Goal: Transaction & Acquisition: Purchase product/service

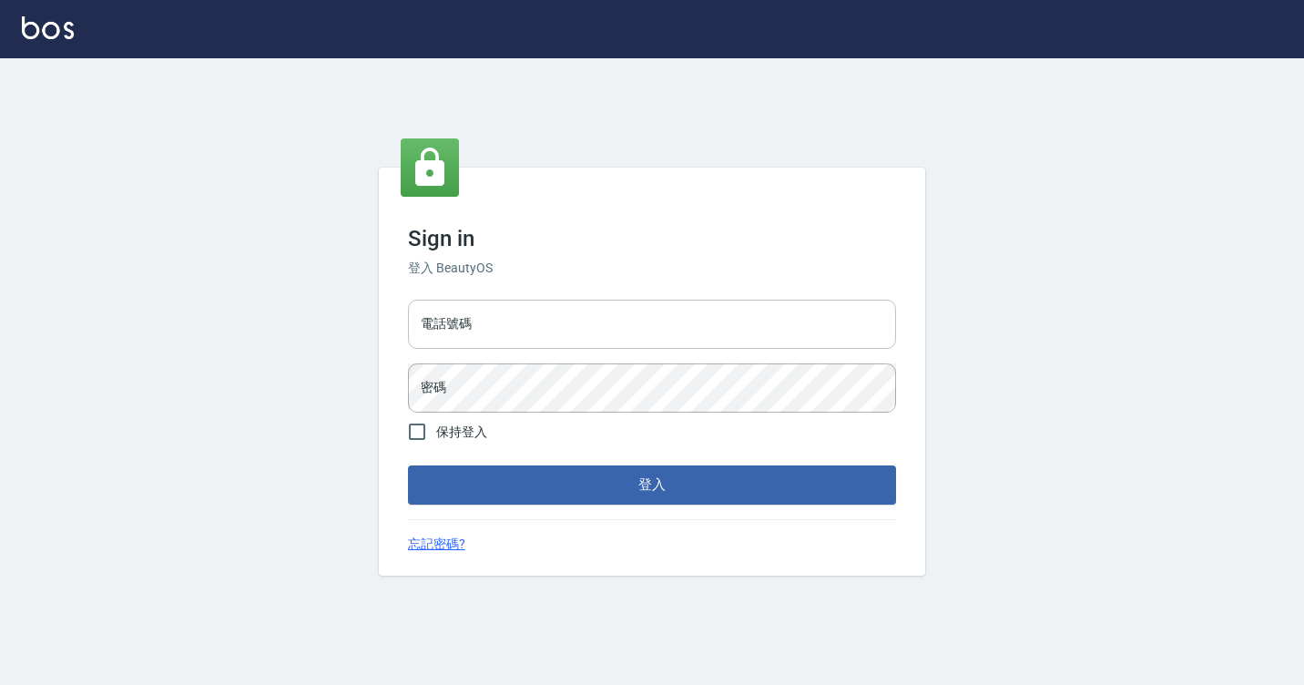
click at [606, 306] on input "電話號碼" at bounding box center [652, 324] width 488 height 49
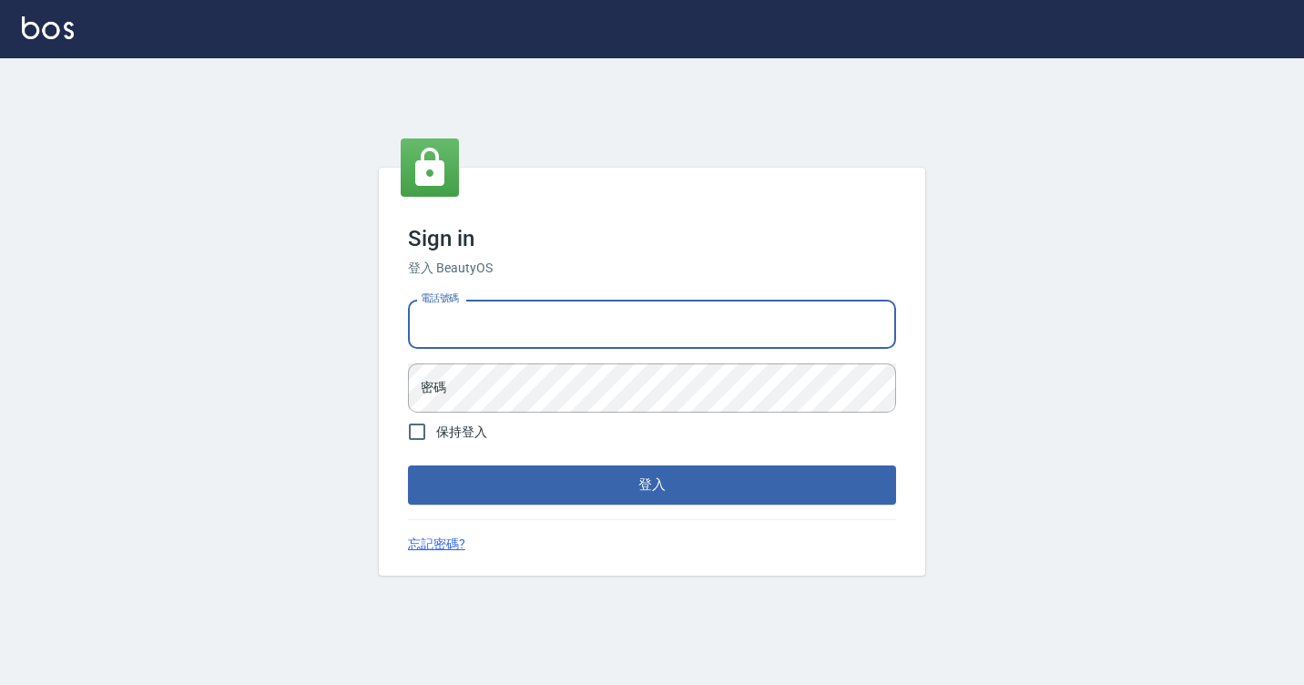
type input "7812080"
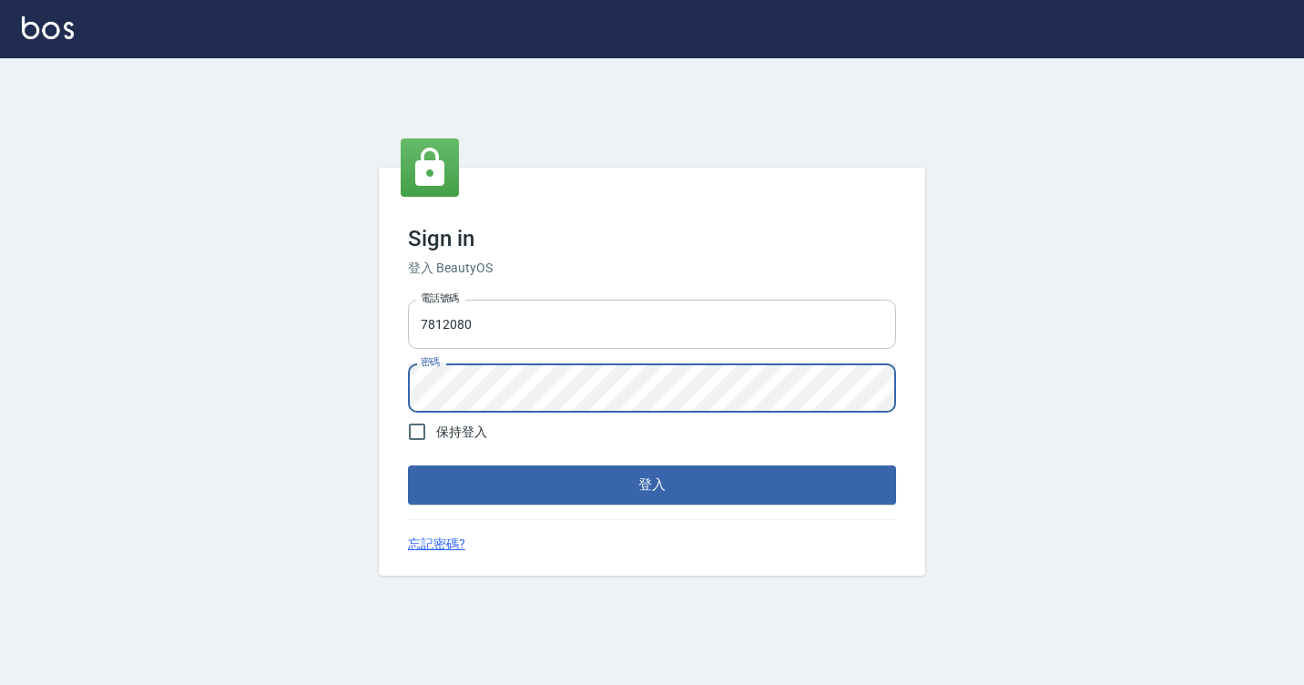
click at [408, 465] on button "登入" at bounding box center [652, 484] width 488 height 38
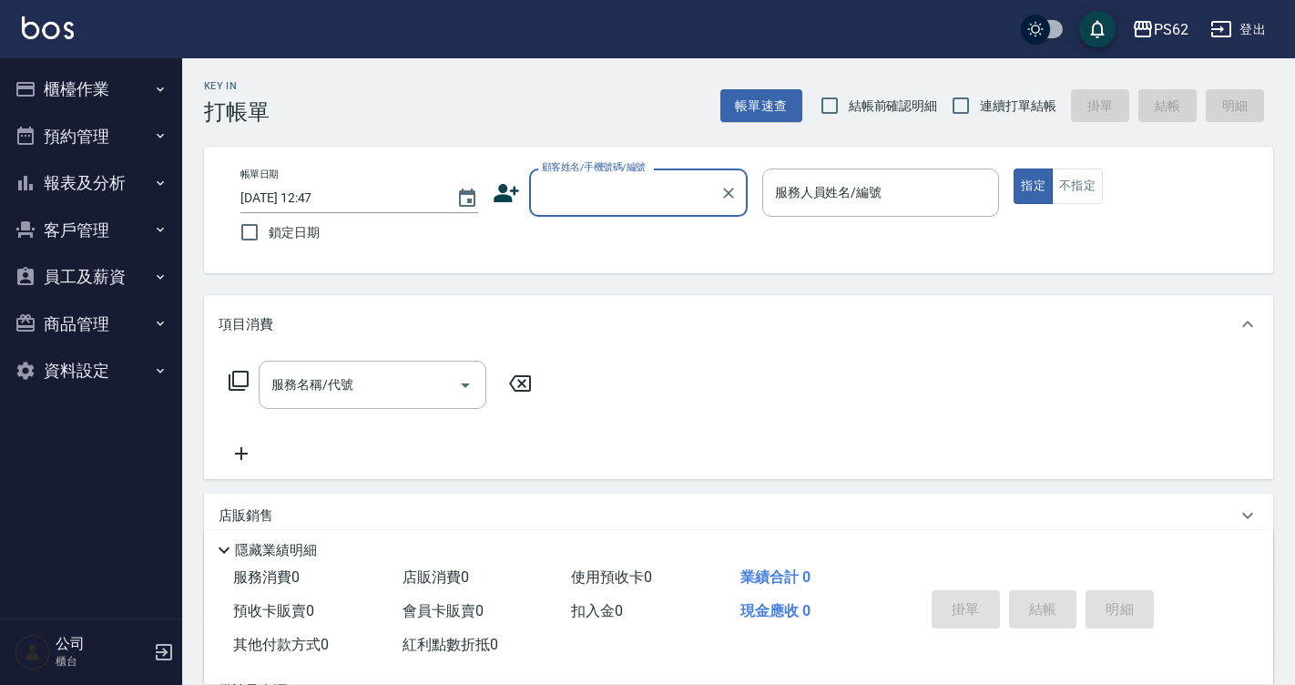
click at [118, 179] on button "報表及分析" at bounding box center [91, 182] width 168 height 47
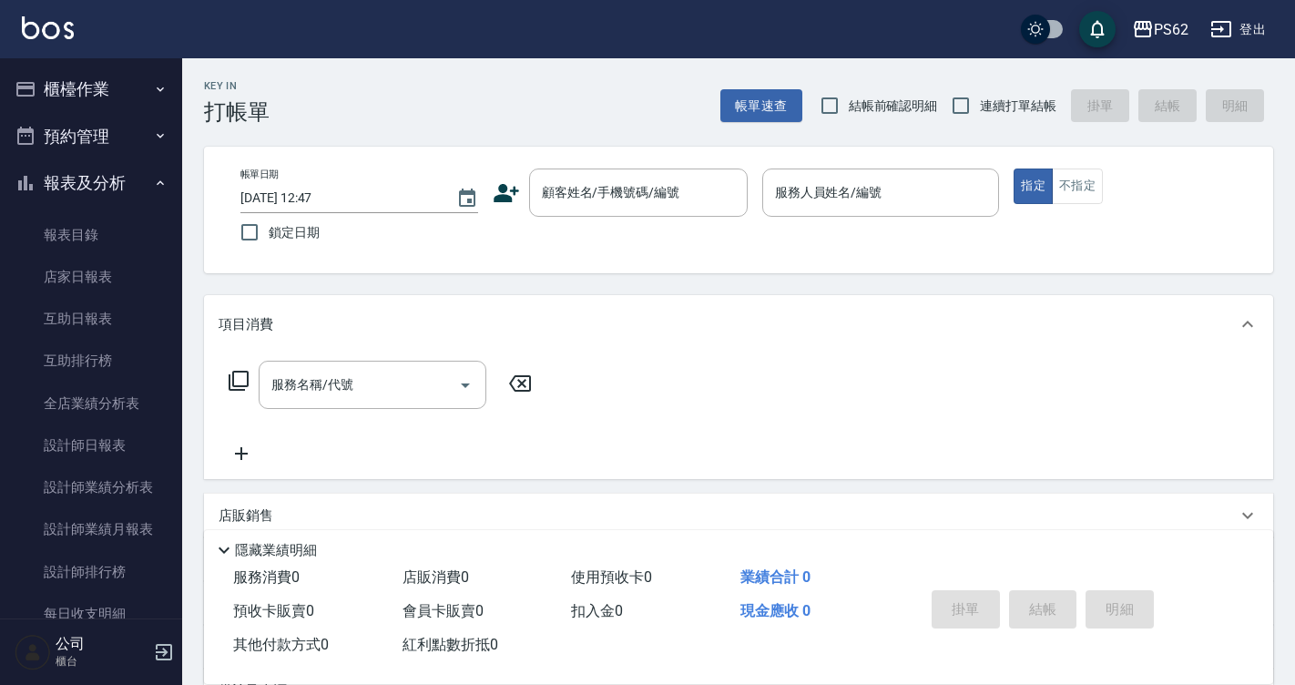
click at [118, 179] on button "報表及分析" at bounding box center [91, 182] width 168 height 47
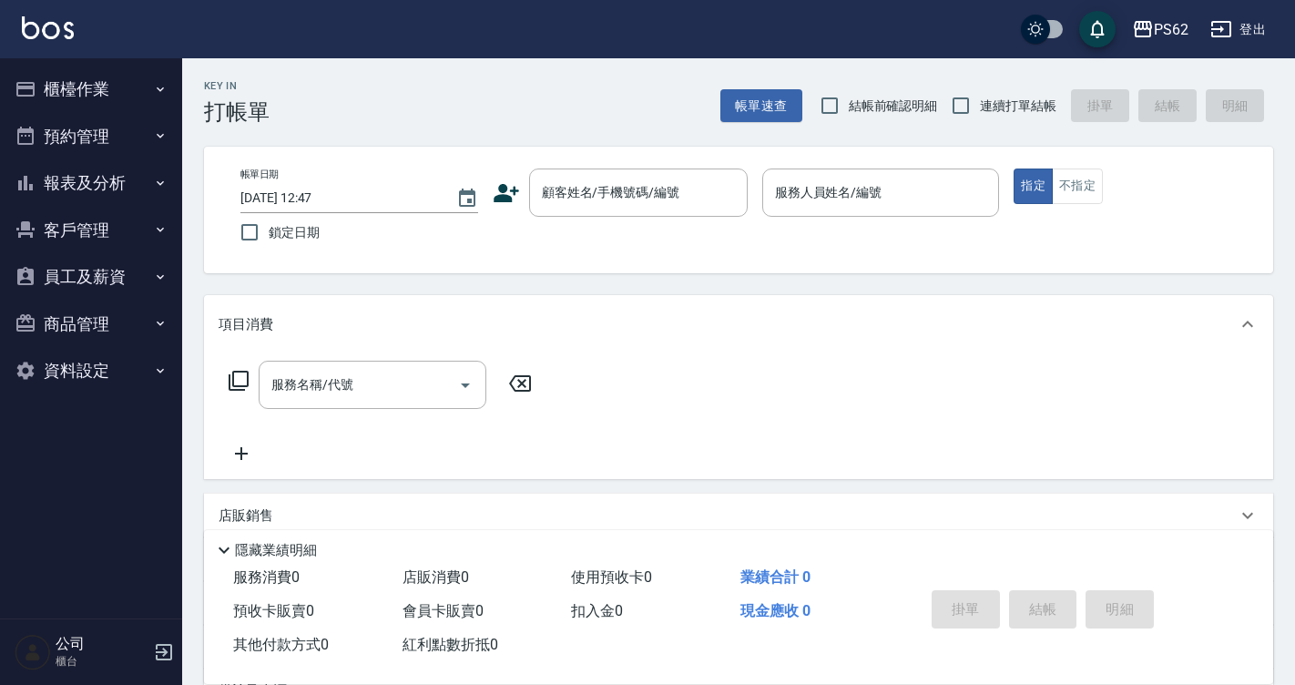
click at [109, 188] on button "報表及分析" at bounding box center [91, 182] width 168 height 47
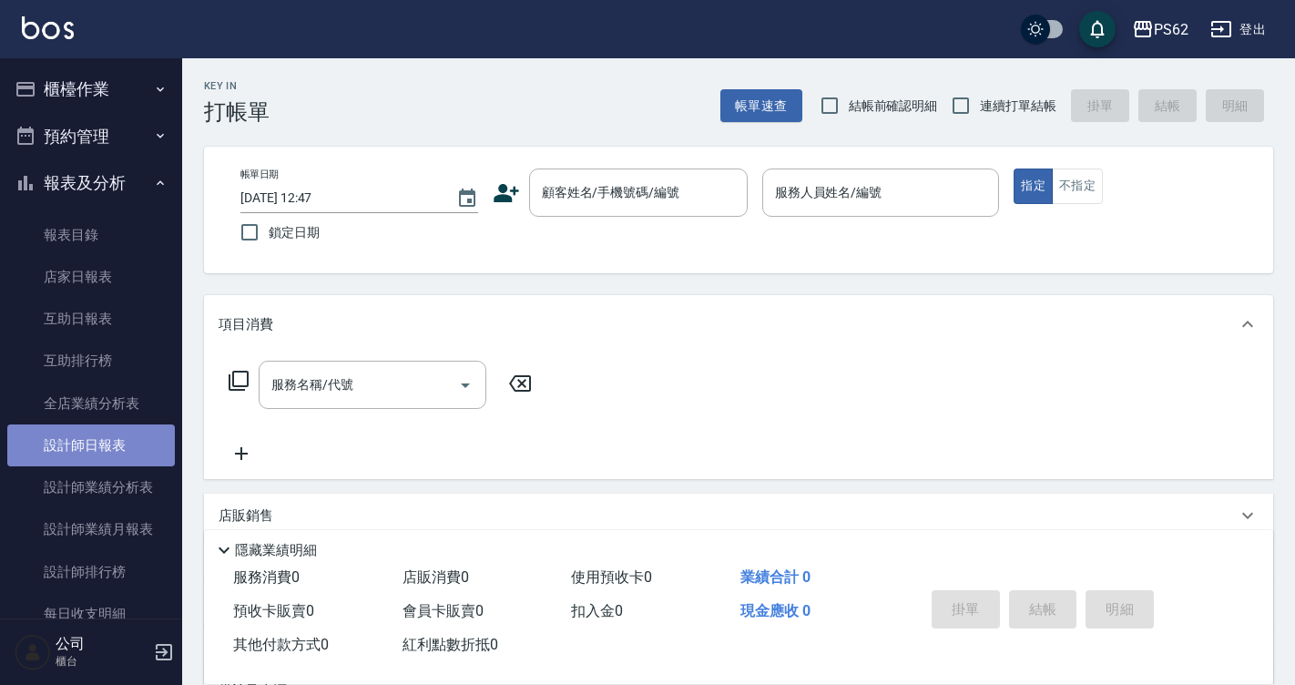
click at [132, 464] on link "設計師日報表" at bounding box center [91, 445] width 168 height 42
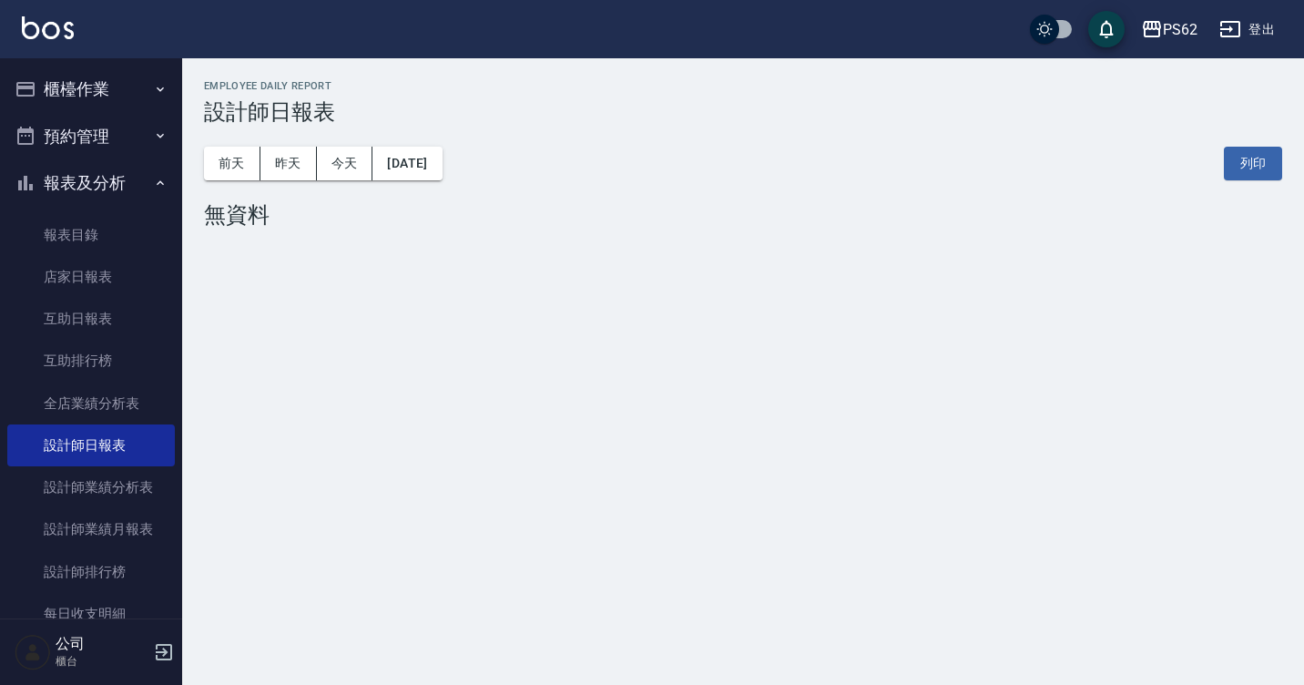
click at [98, 90] on button "櫃檯作業" at bounding box center [91, 89] width 168 height 47
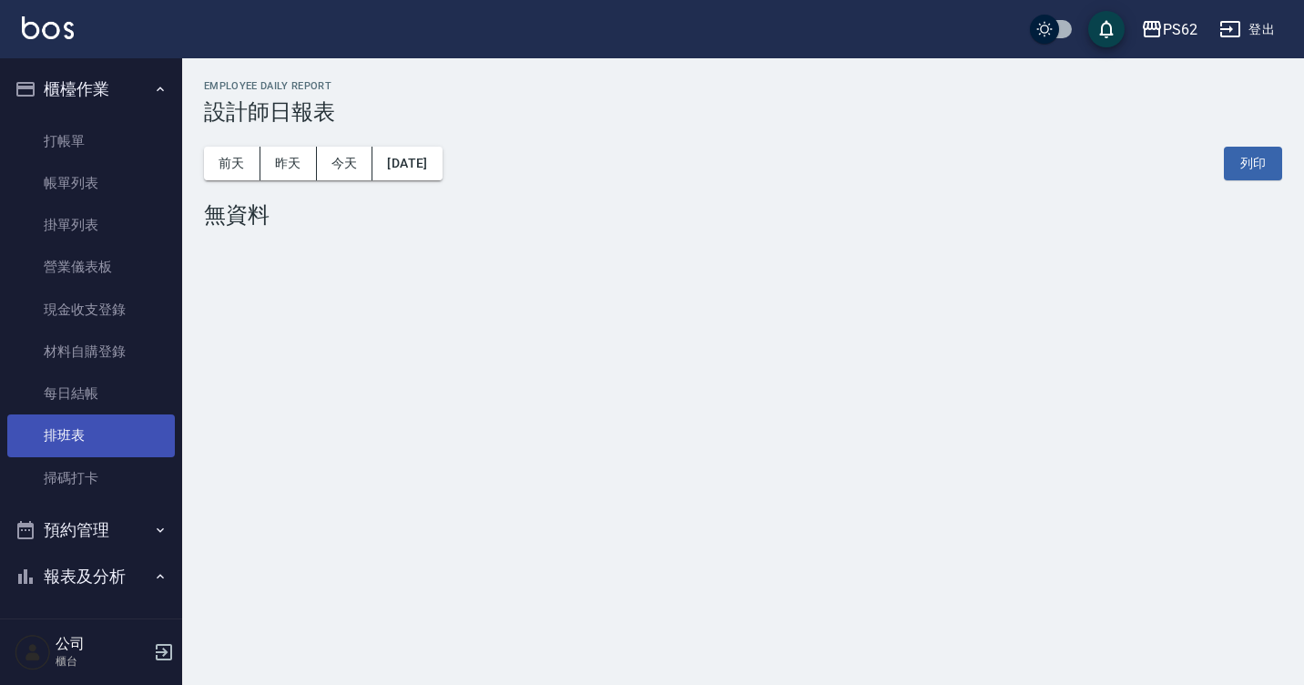
click at [129, 447] on link "排班表" at bounding box center [91, 435] width 168 height 42
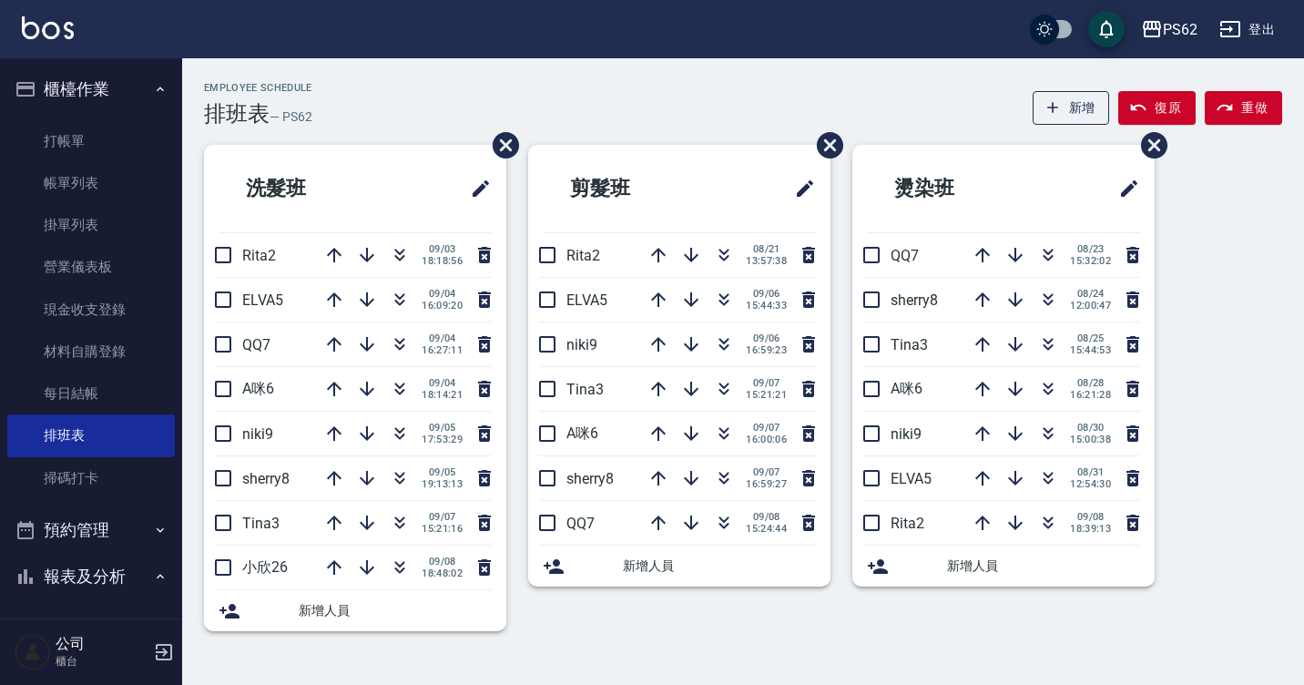
drag, startPoint x: 617, startPoint y: 302, endPoint x: 286, endPoint y: 495, distance: 382.4
click at [77, 144] on link "打帳單" at bounding box center [91, 141] width 168 height 42
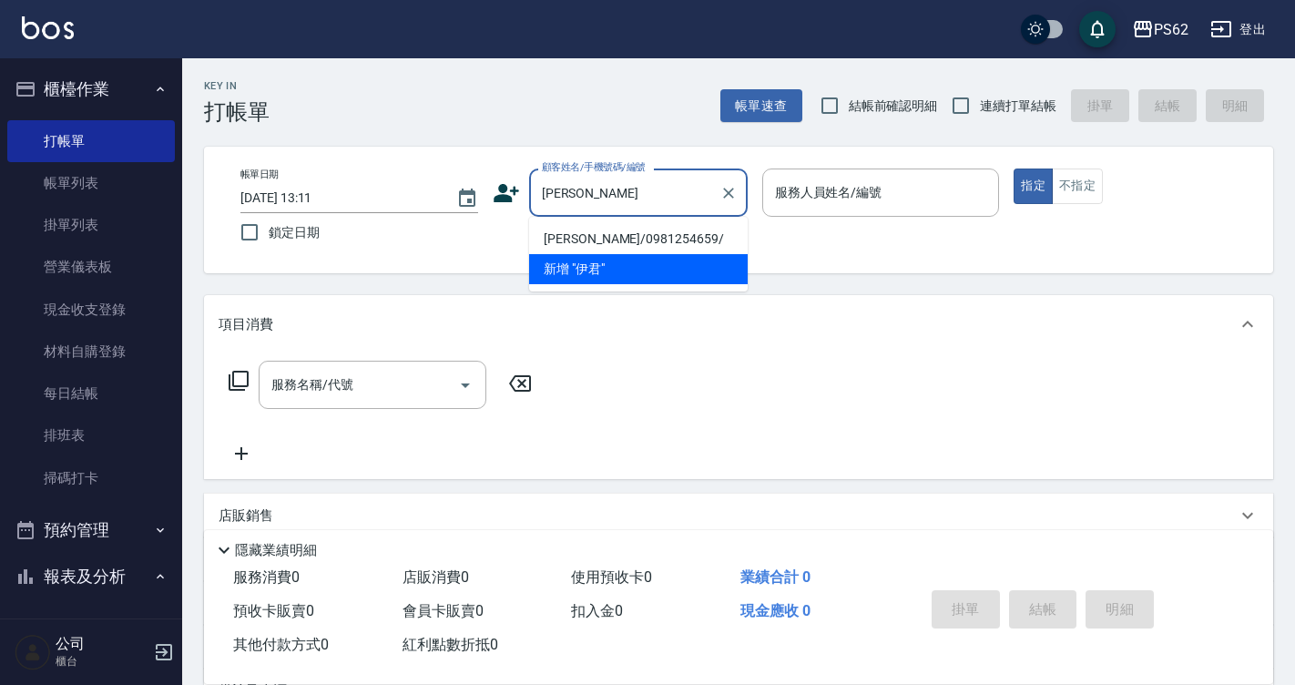
click at [592, 238] on li "[PERSON_NAME]/0981254659/" at bounding box center [638, 239] width 219 height 30
type input "[PERSON_NAME]/0981254659/"
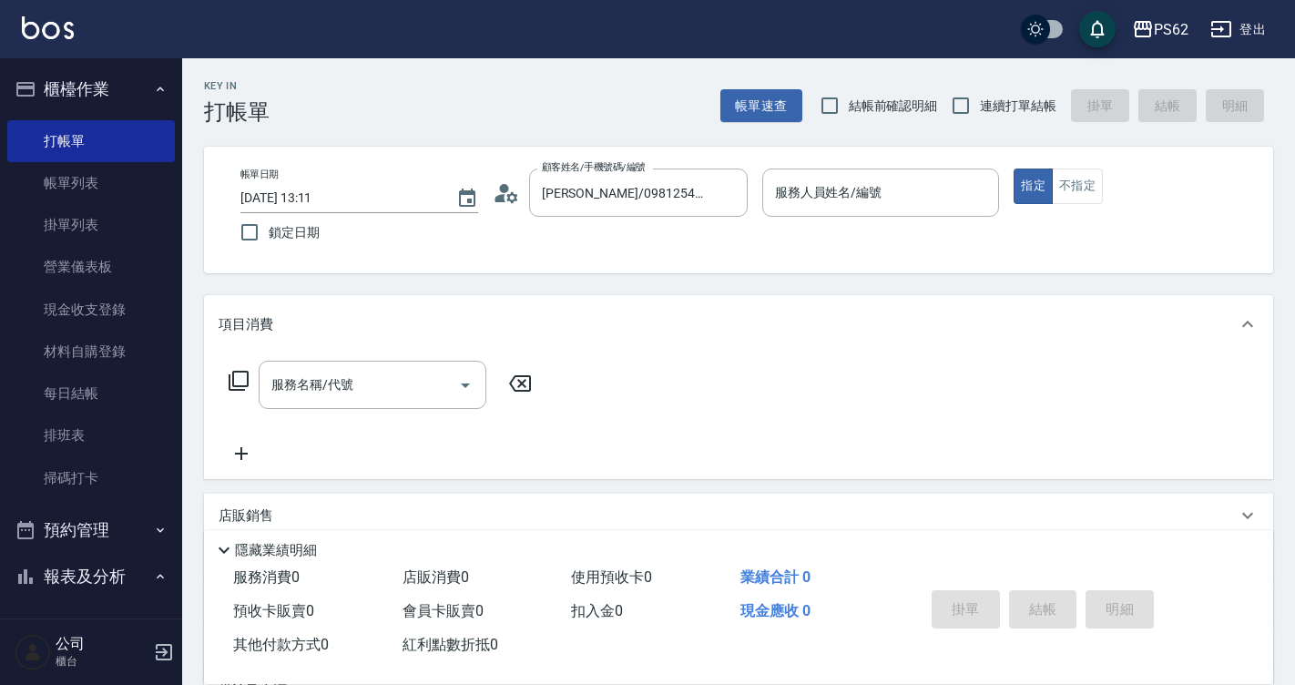
click at [507, 194] on icon at bounding box center [511, 196] width 11 height 11
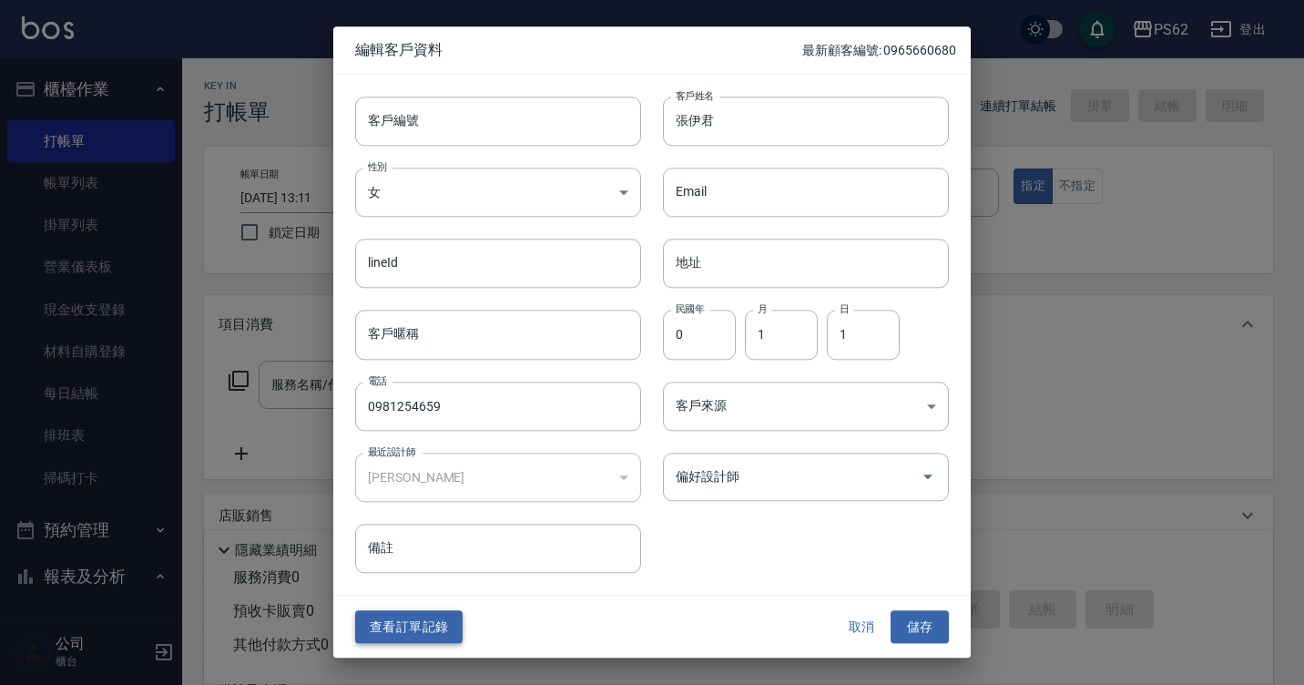
click at [413, 624] on button "查看訂單記錄" at bounding box center [408, 627] width 107 height 34
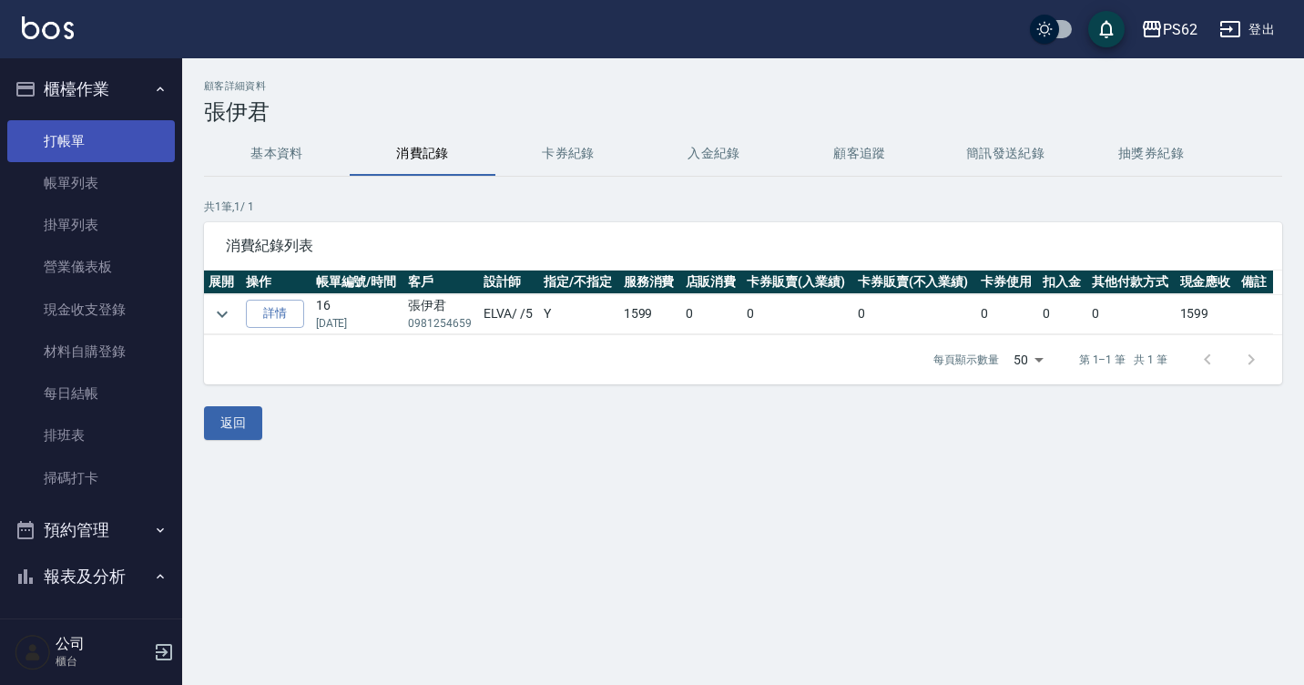
click at [151, 160] on link "打帳單" at bounding box center [91, 141] width 168 height 42
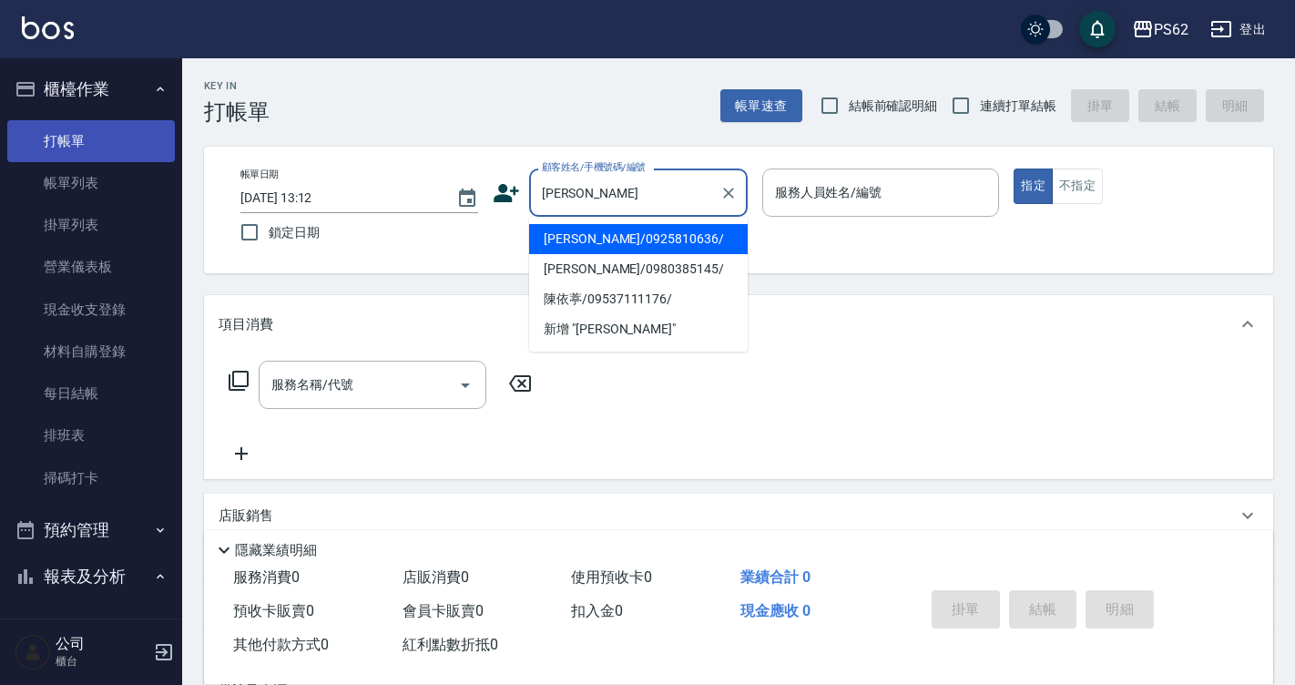
type input "[PERSON_NAME]/0925810636/"
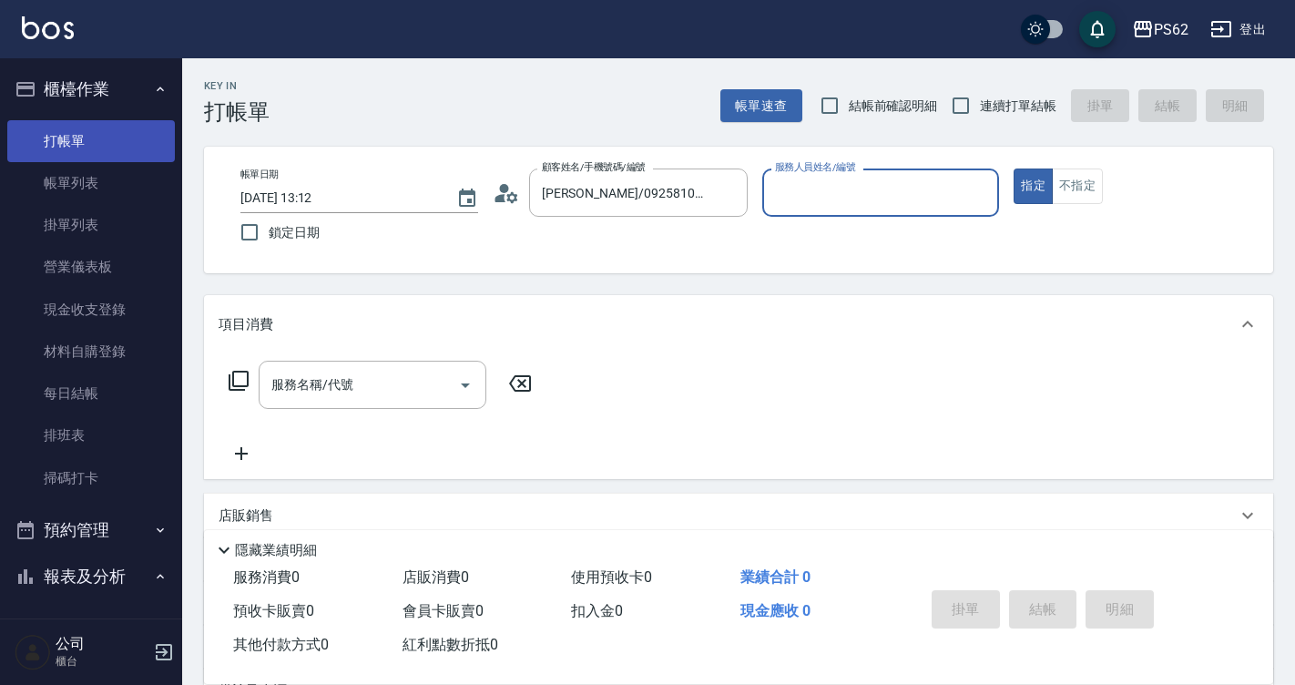
type input "[PERSON_NAME]-2"
click at [1014, 168] on button "指定" at bounding box center [1033, 186] width 39 height 36
type button "true"
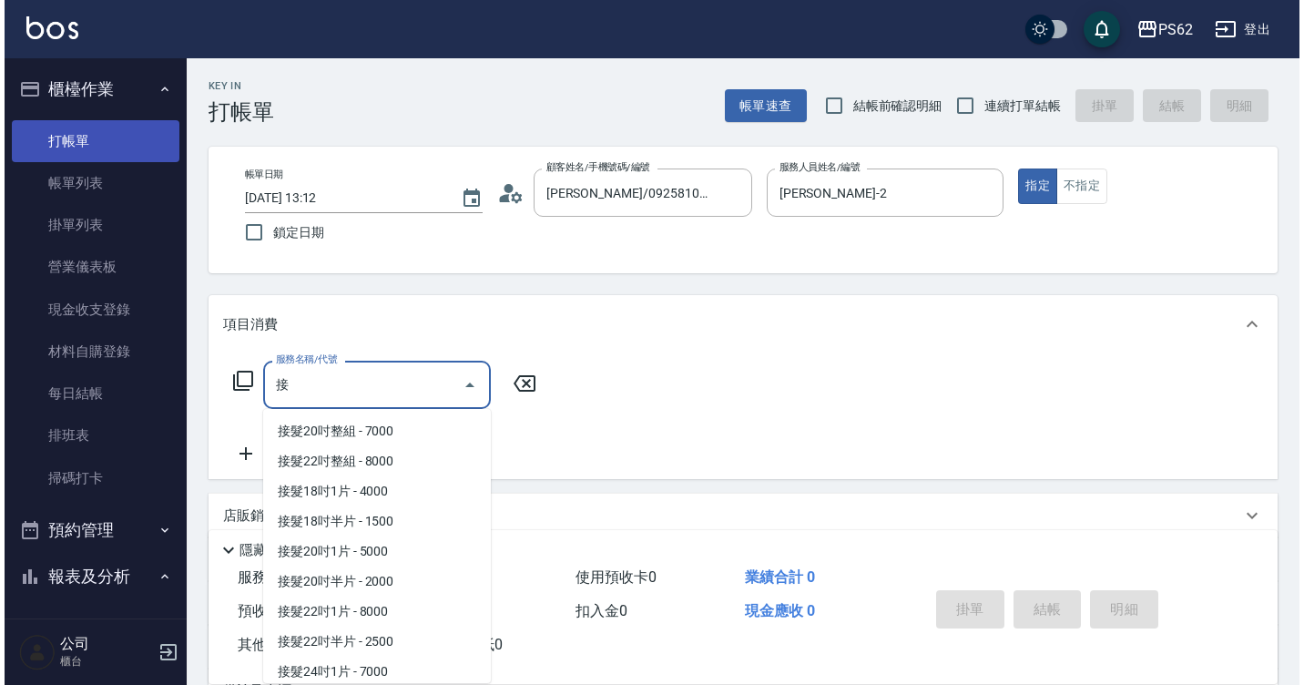
scroll to position [184, 0]
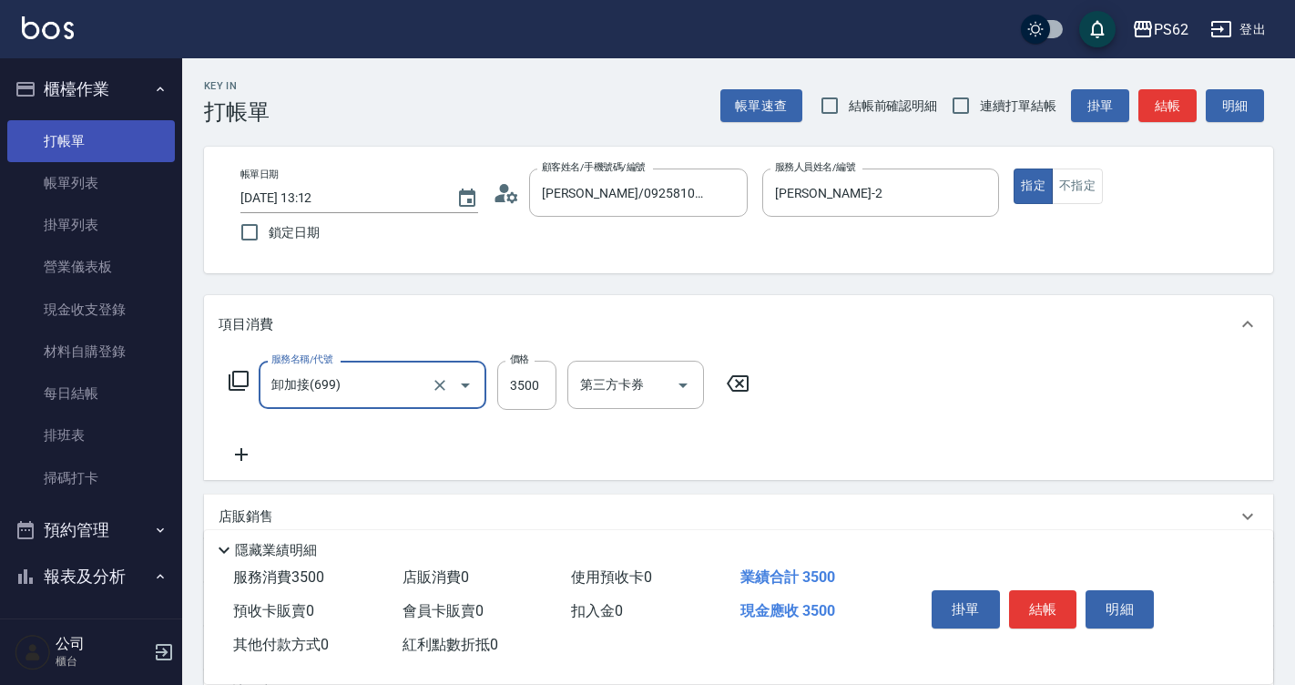
type input "卸加接(699)"
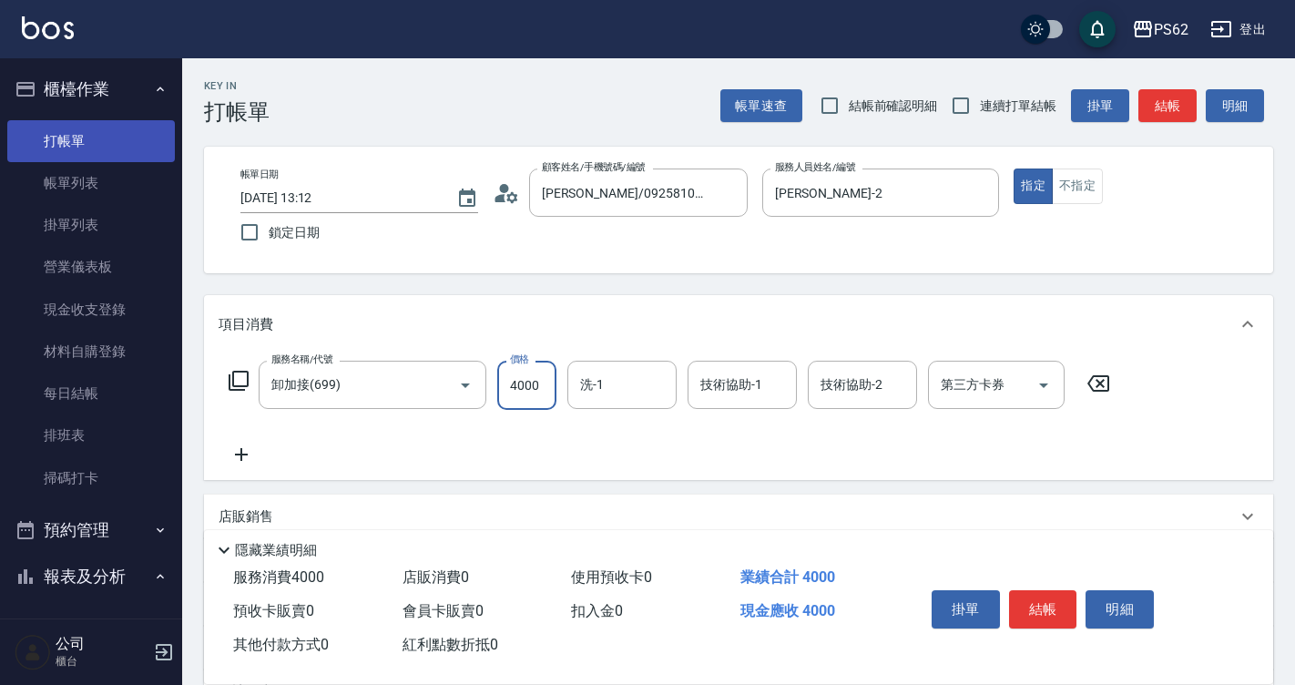
type input "4000"
type input "安安-28"
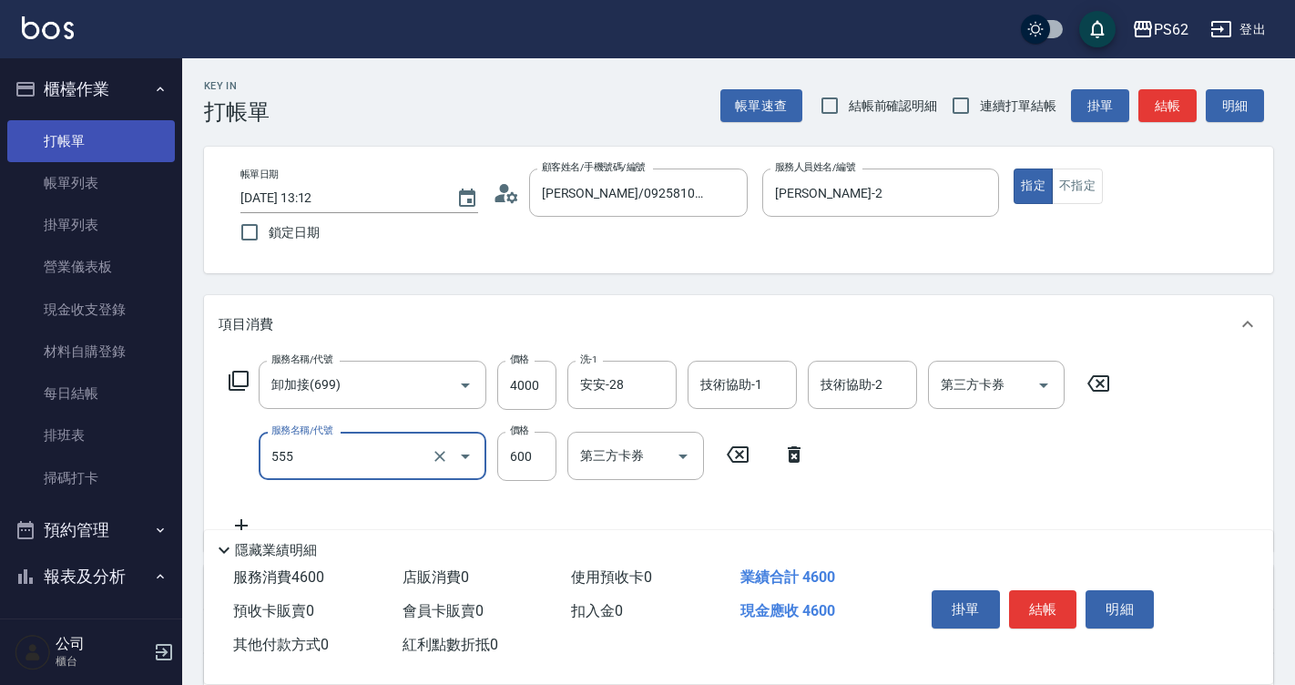
type input "去角質(555)"
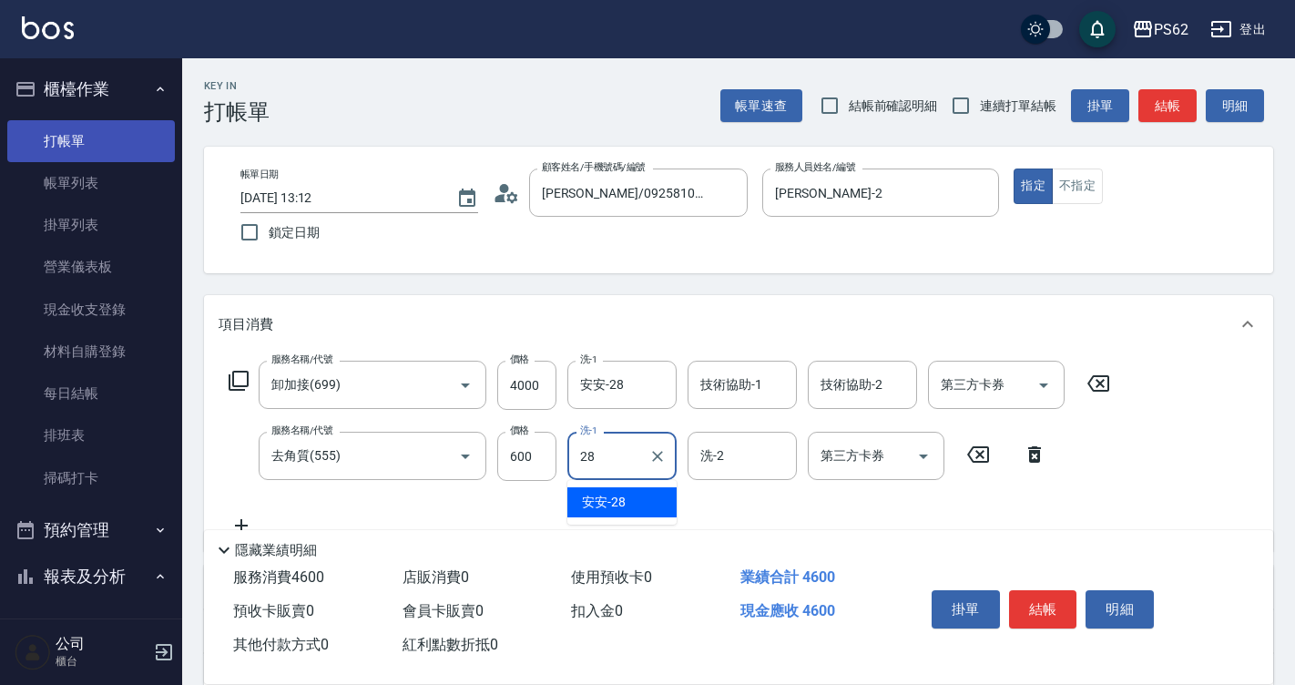
type input "安安-28"
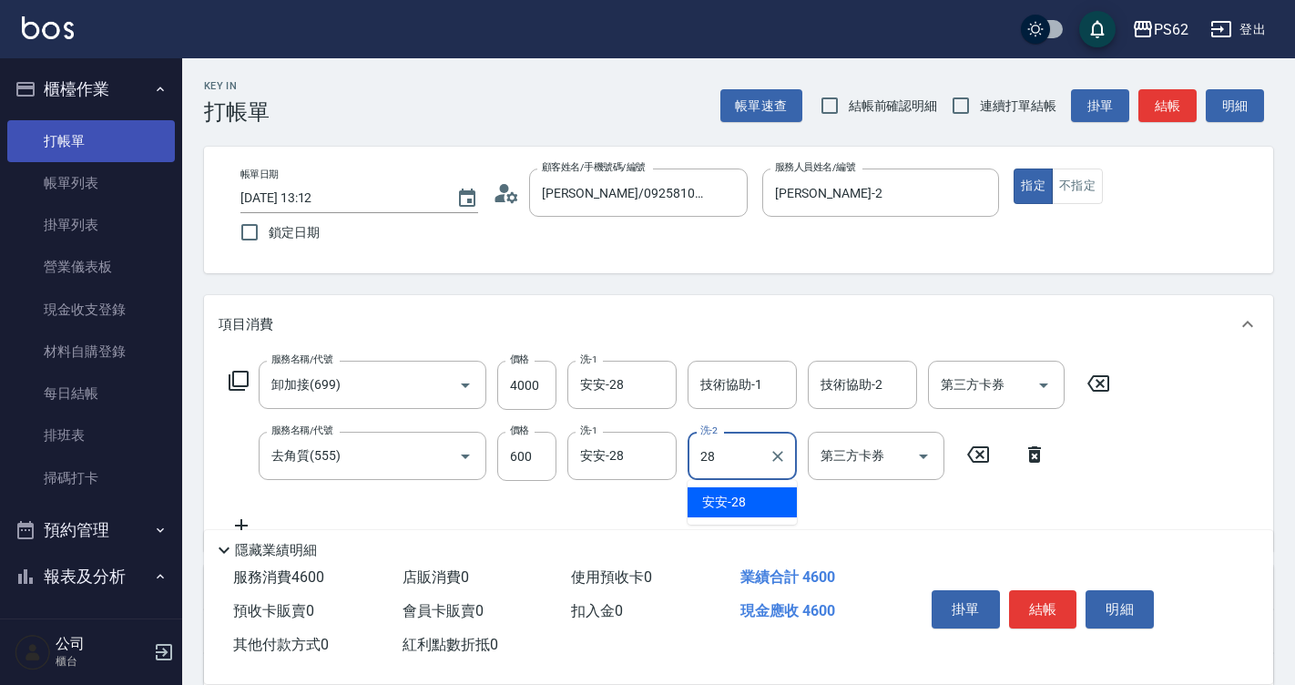
type input "安安-28"
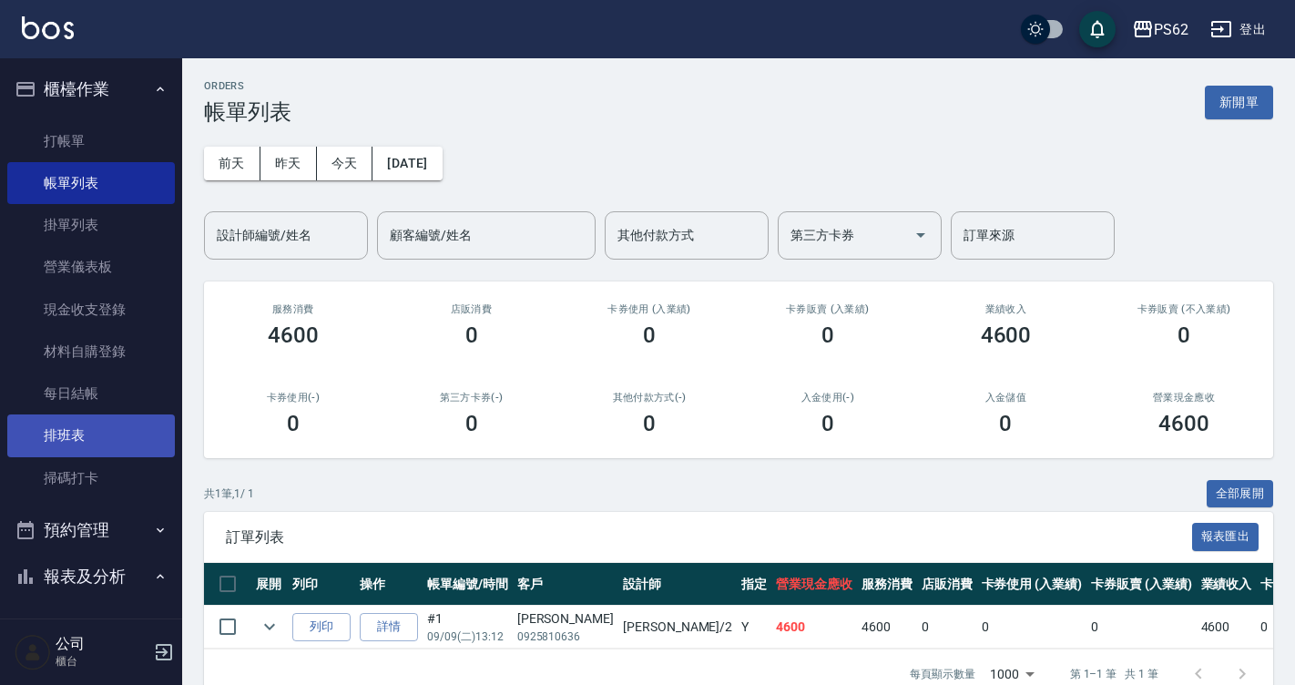
click at [49, 420] on link "排班表" at bounding box center [91, 435] width 168 height 42
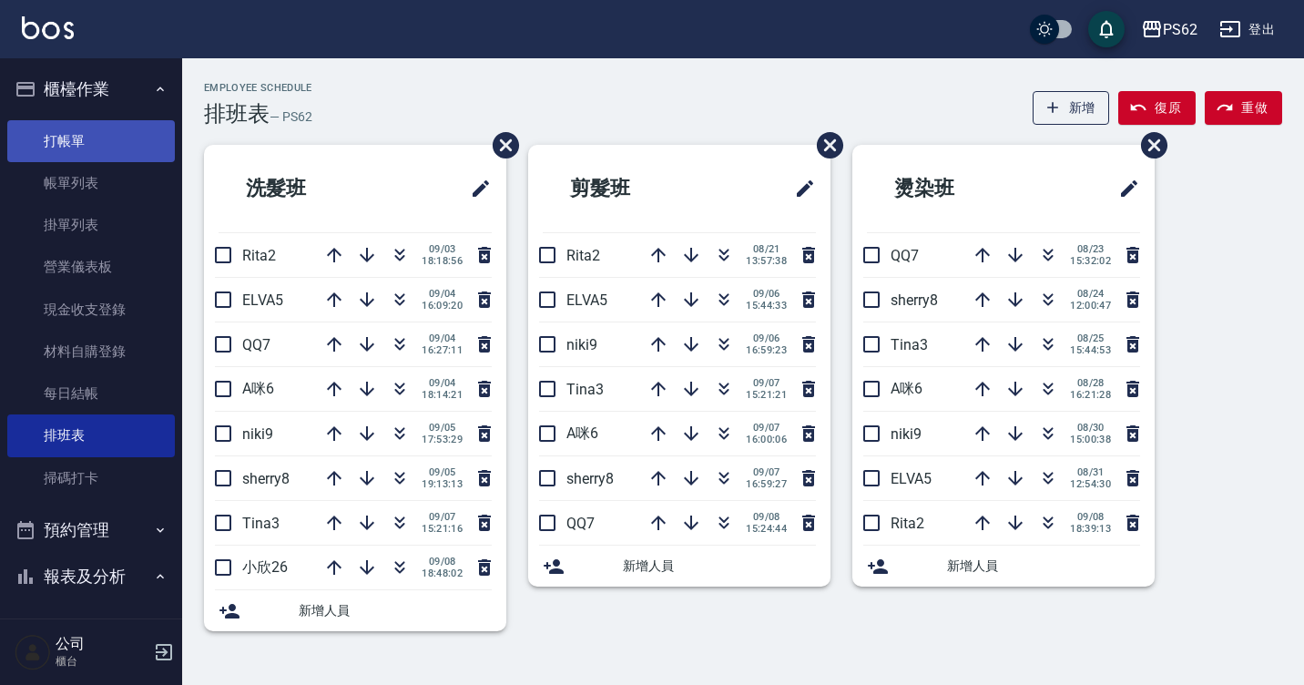
click at [56, 132] on link "打帳單" at bounding box center [91, 141] width 168 height 42
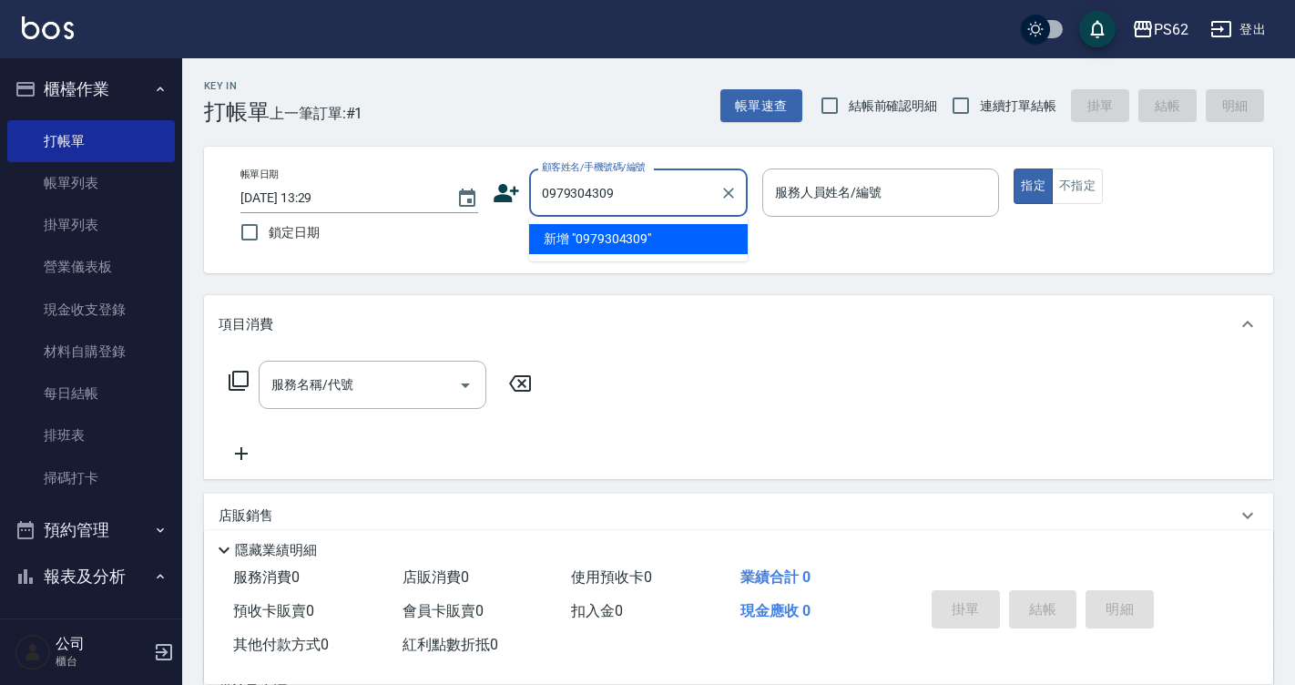
click at [660, 198] on input "0979304309" at bounding box center [624, 193] width 175 height 32
click at [660, 197] on input "0979304309" at bounding box center [624, 193] width 175 height 32
type input "0979304309"
click at [508, 190] on icon at bounding box center [506, 192] width 27 height 27
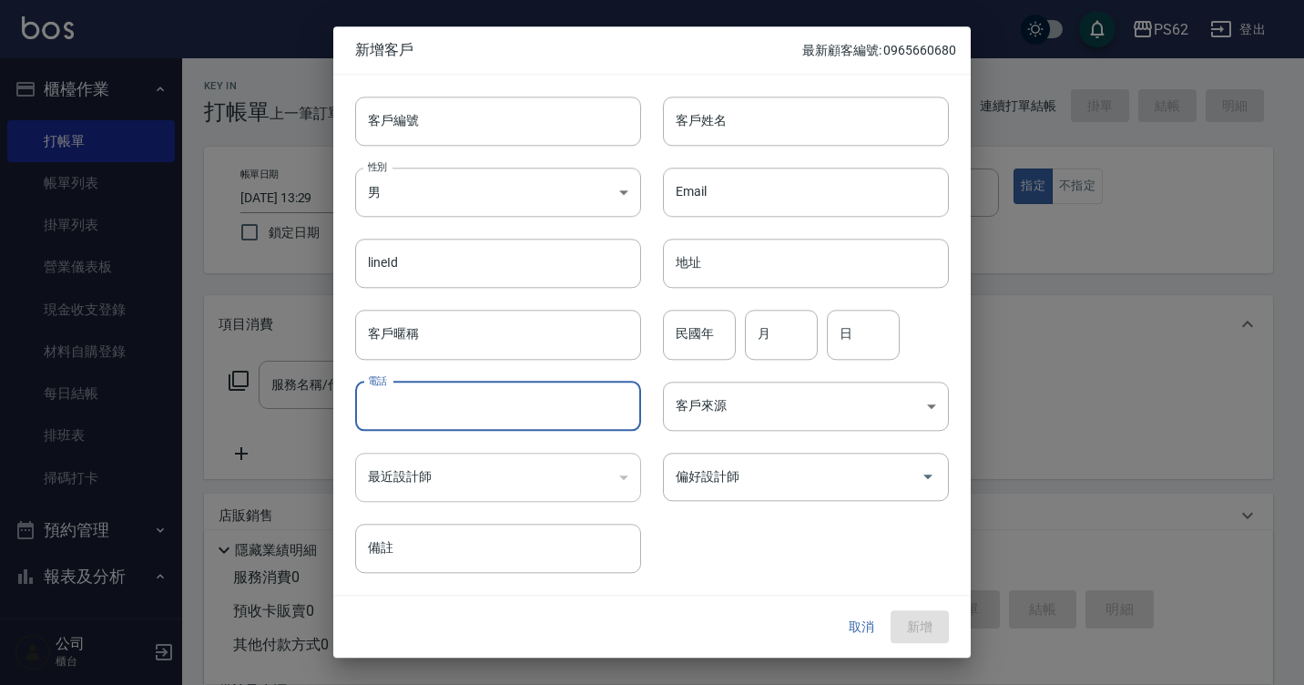
click at [416, 403] on input "電話" at bounding box center [498, 406] width 286 height 49
paste input "0979304309"
click at [395, 405] on input "0979304309" at bounding box center [498, 406] width 286 height 49
type input "0979304309"
click at [763, 105] on input "客戶姓名" at bounding box center [806, 121] width 286 height 49
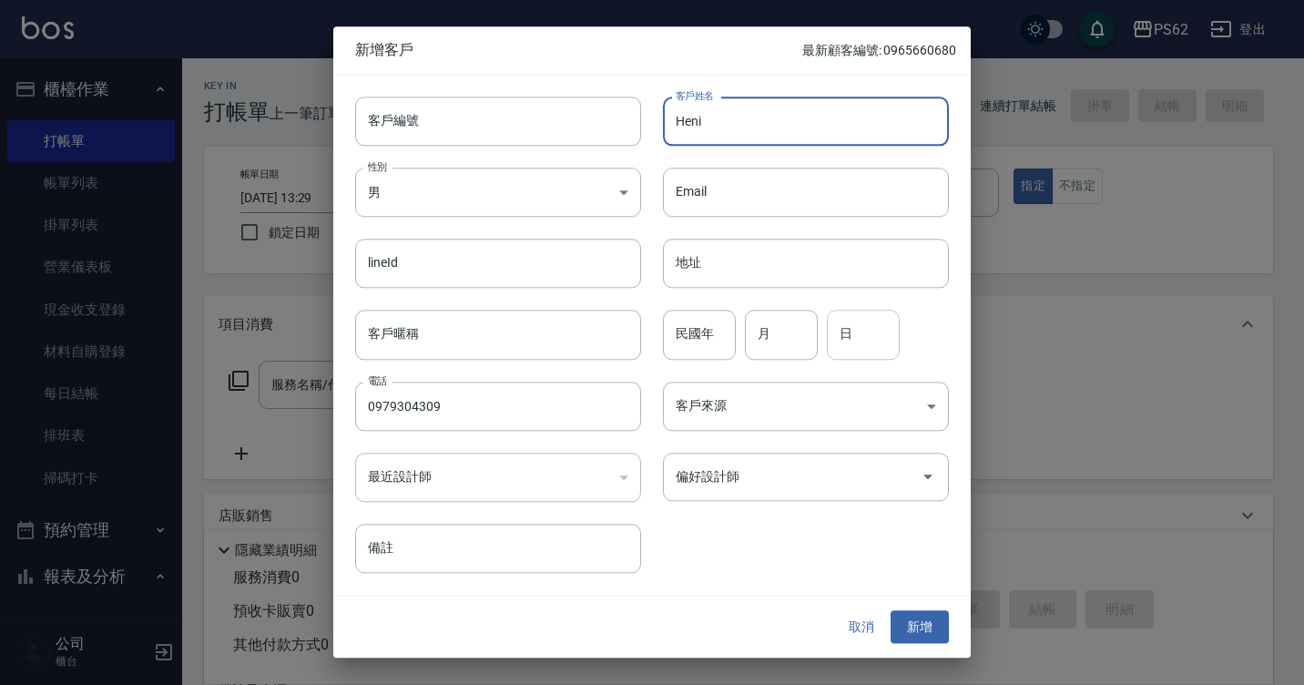
type input "Heni"
drag, startPoint x: 856, startPoint y: 336, endPoint x: 896, endPoint y: 312, distance: 46.5
click at [856, 336] on input "日" at bounding box center [863, 335] width 73 height 49
type input "21"
click at [787, 332] on input "月" at bounding box center [781, 335] width 73 height 49
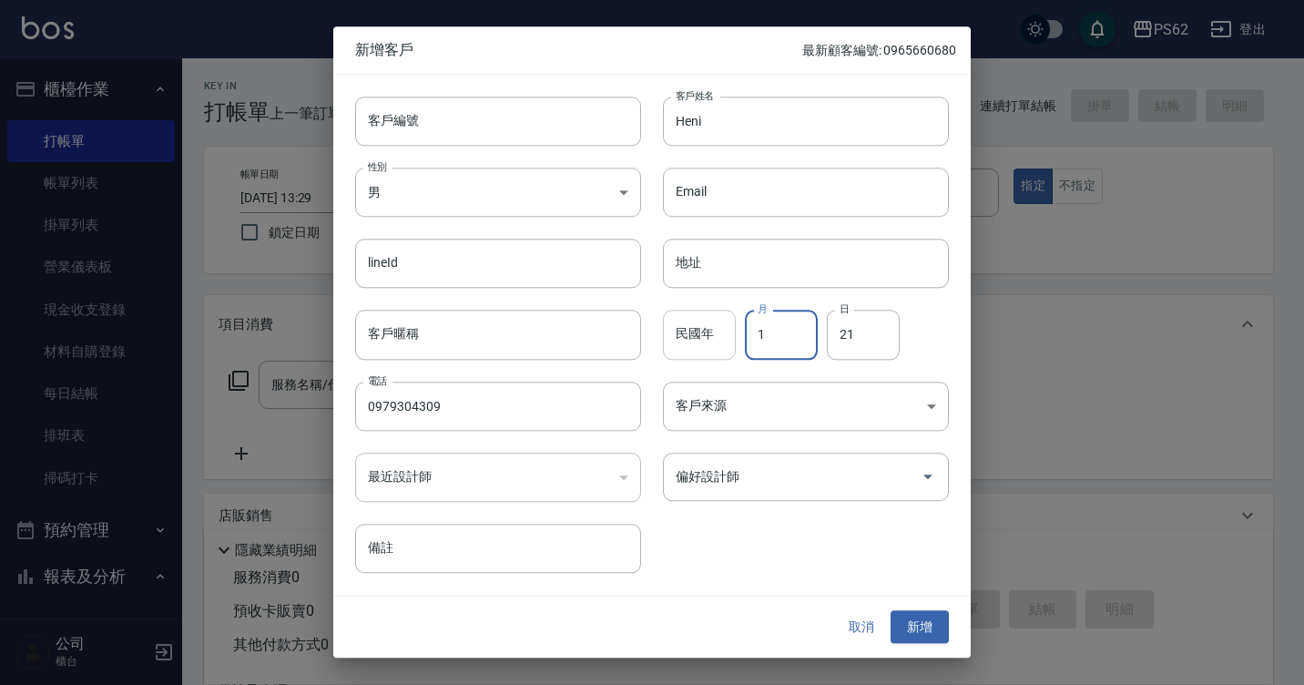
type input "1"
click at [721, 325] on input "民國年" at bounding box center [699, 335] width 73 height 49
type input "1"
type input "92"
click at [776, 413] on body "PS62 登出 櫃檯作業 打帳單 帳單列表 掛單列表 營業儀表板 現金收支登錄 材料自購登錄 每日結帳 排班表 掃碼打卡 預約管理 預約管理 單日預約紀錄 單…" at bounding box center [652, 443] width 1304 height 887
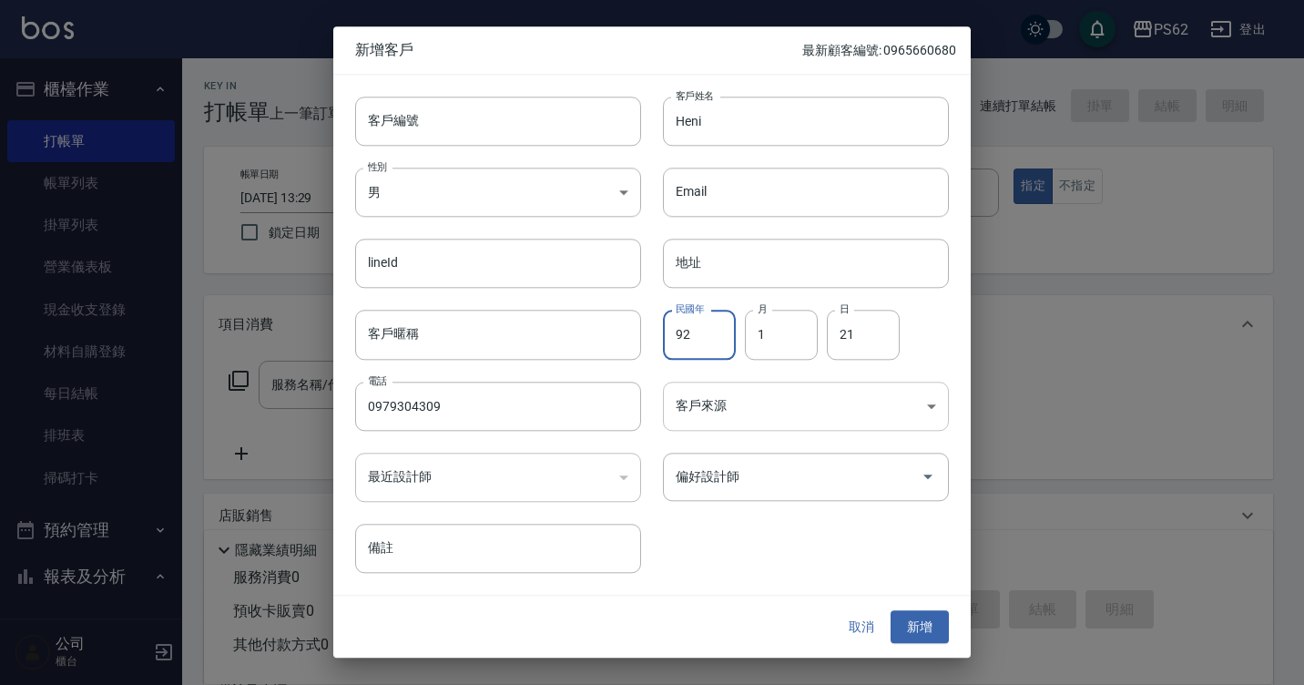
type input "FB/Instagram"
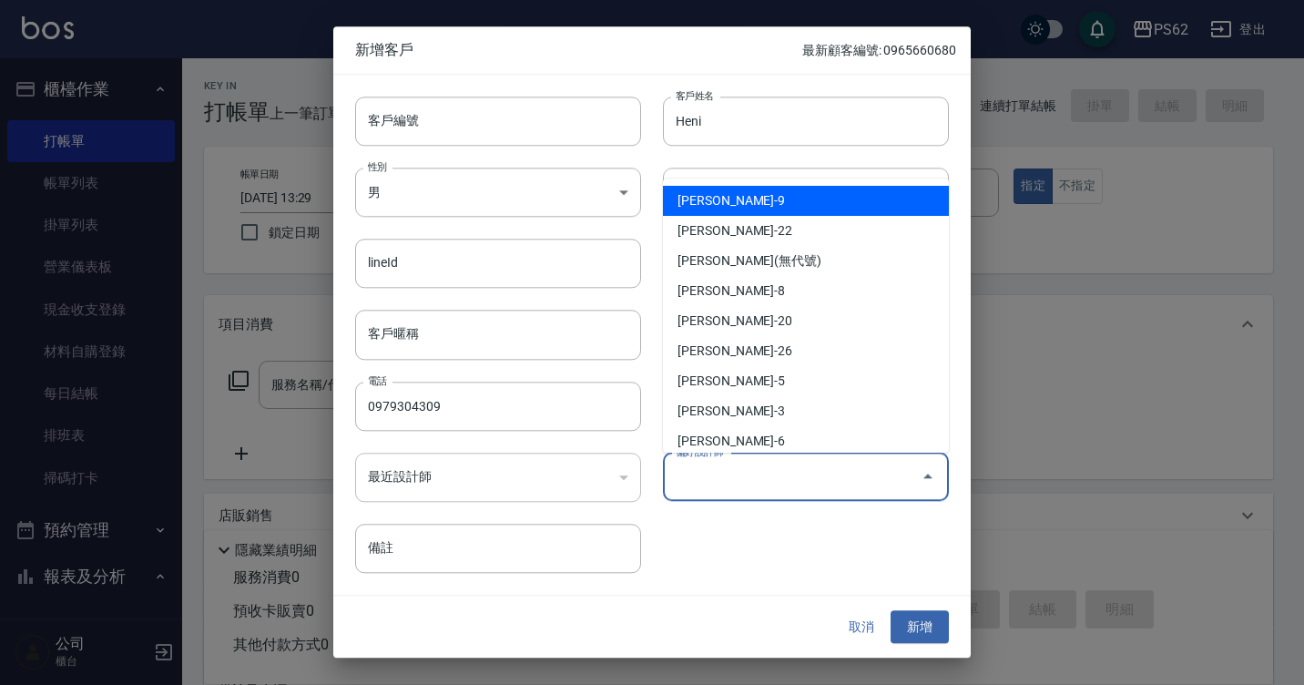
click at [740, 485] on input "偏好設計師" at bounding box center [792, 477] width 242 height 32
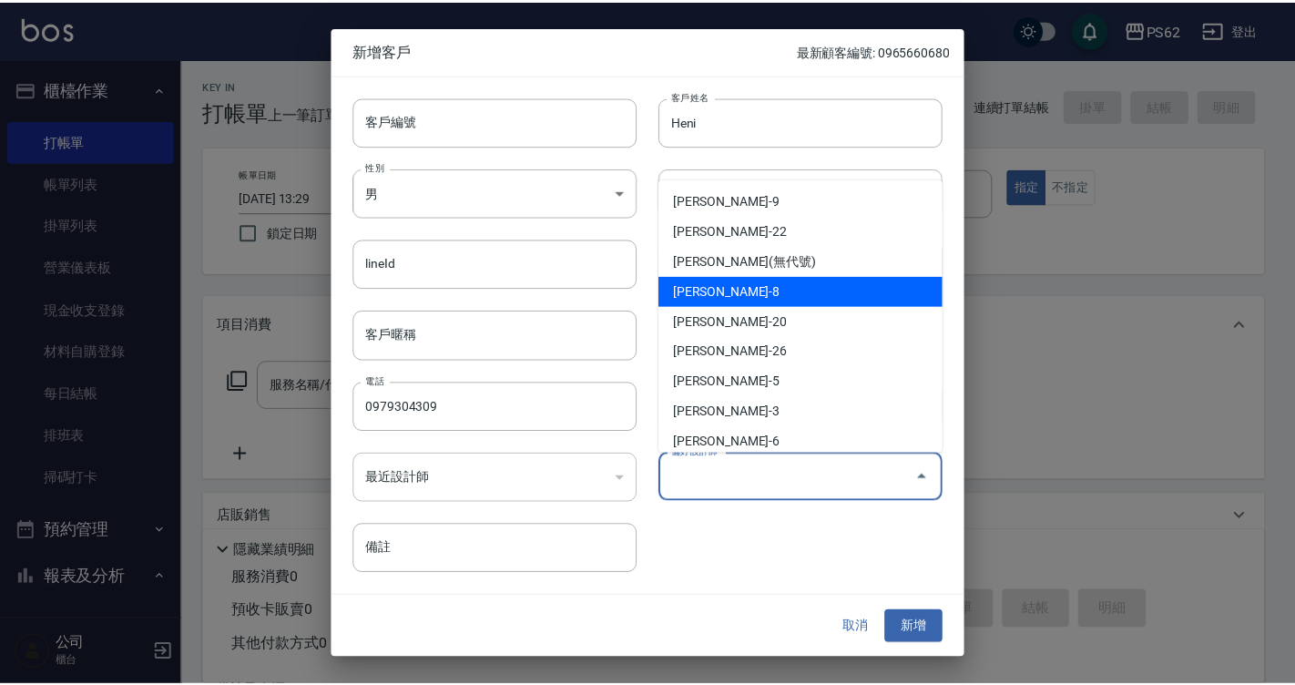
scroll to position [221, 0]
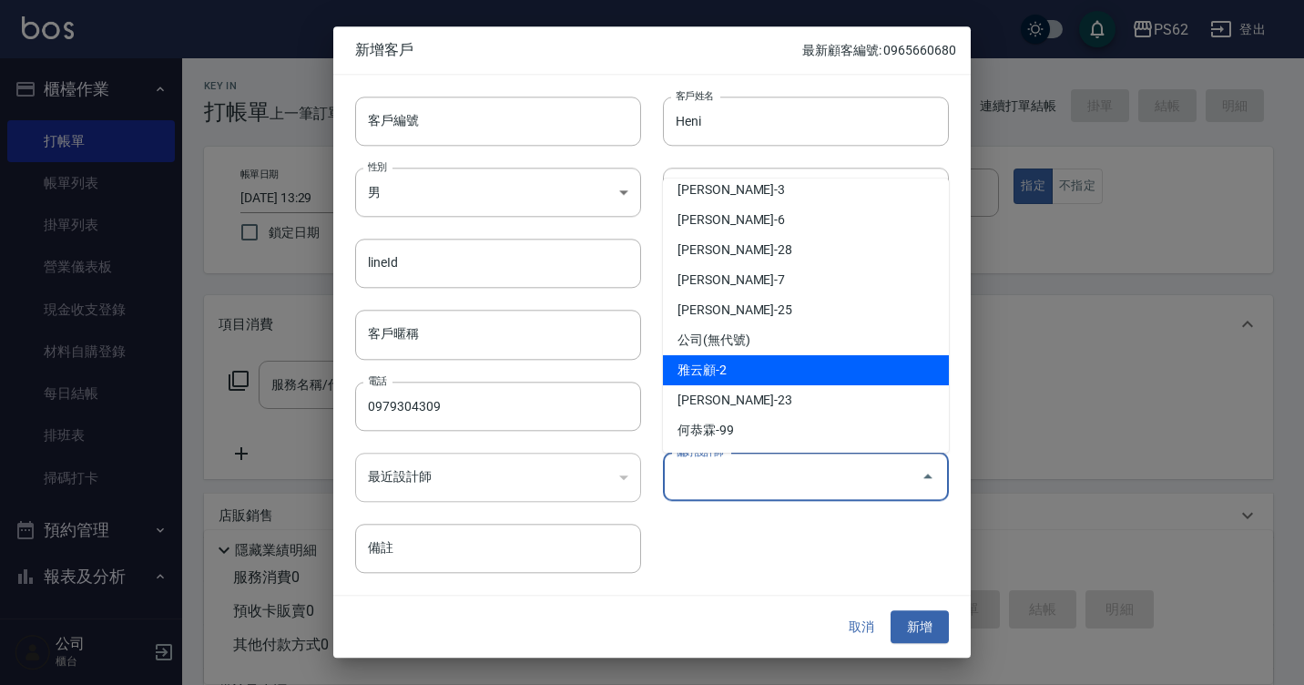
click at [777, 368] on li "雅云顧-2" at bounding box center [806, 370] width 286 height 30
type input "[PERSON_NAME]顧"
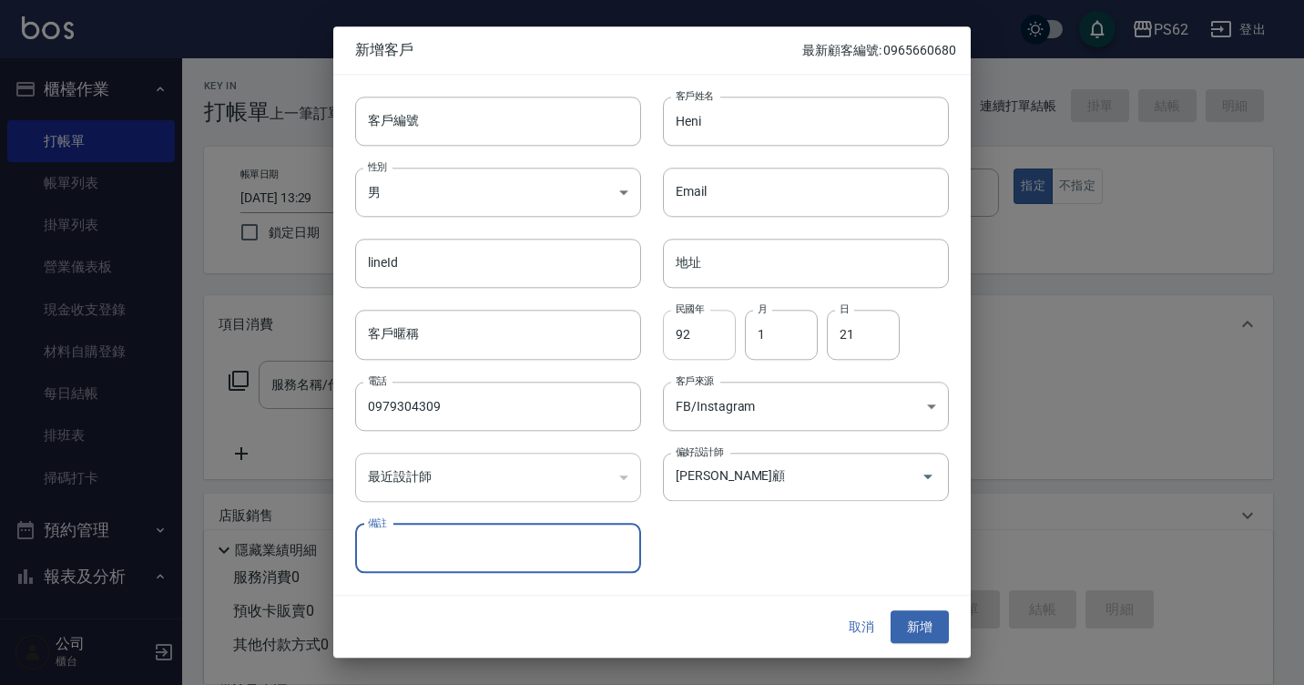
click at [676, 325] on input "92" at bounding box center [699, 335] width 73 height 49
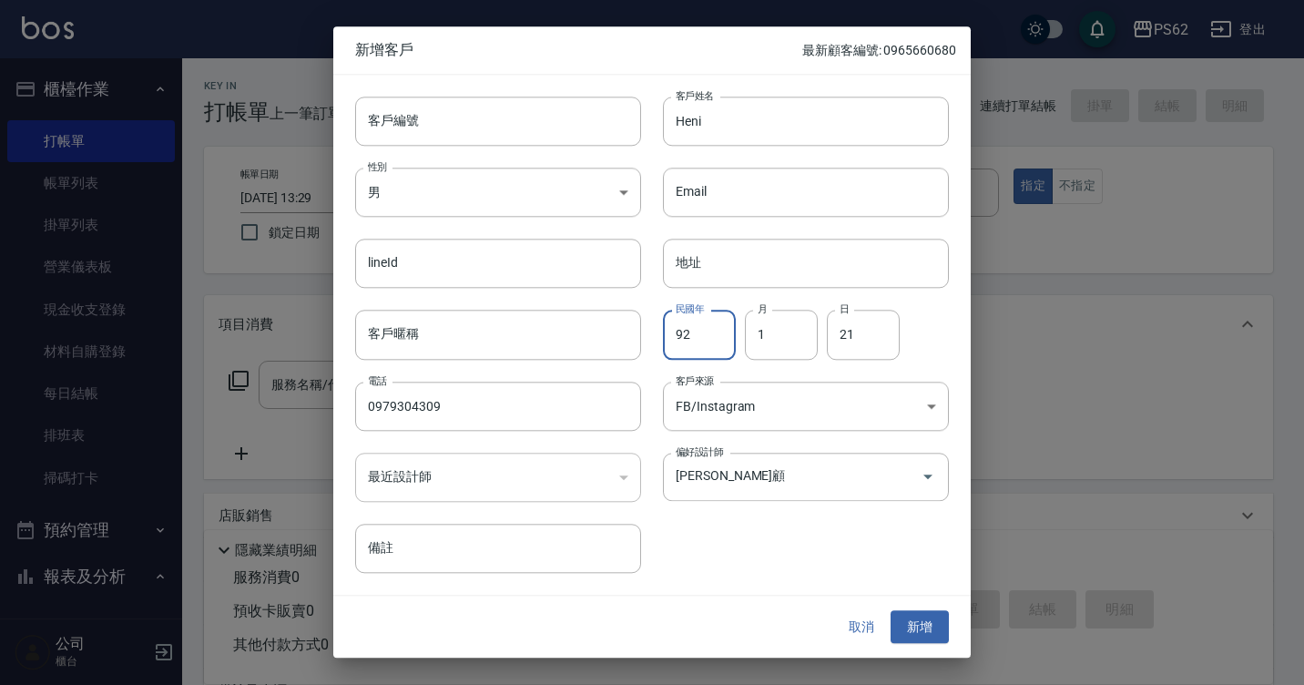
click at [708, 339] on input "92" at bounding box center [699, 335] width 73 height 49
click at [708, 343] on input "92" at bounding box center [699, 335] width 73 height 49
type input "88"
click at [923, 621] on button "新增" at bounding box center [920, 627] width 58 height 34
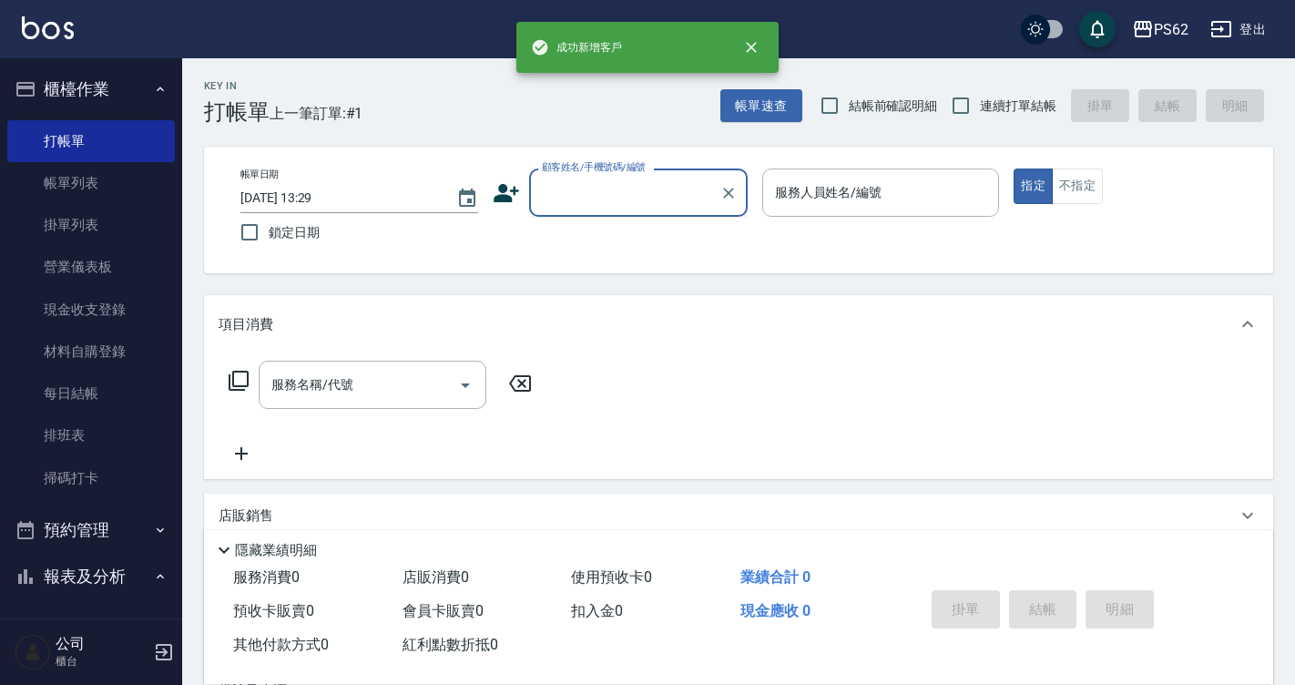
click at [617, 199] on input "顧客姓名/手機號碼/編號" at bounding box center [624, 193] width 175 height 32
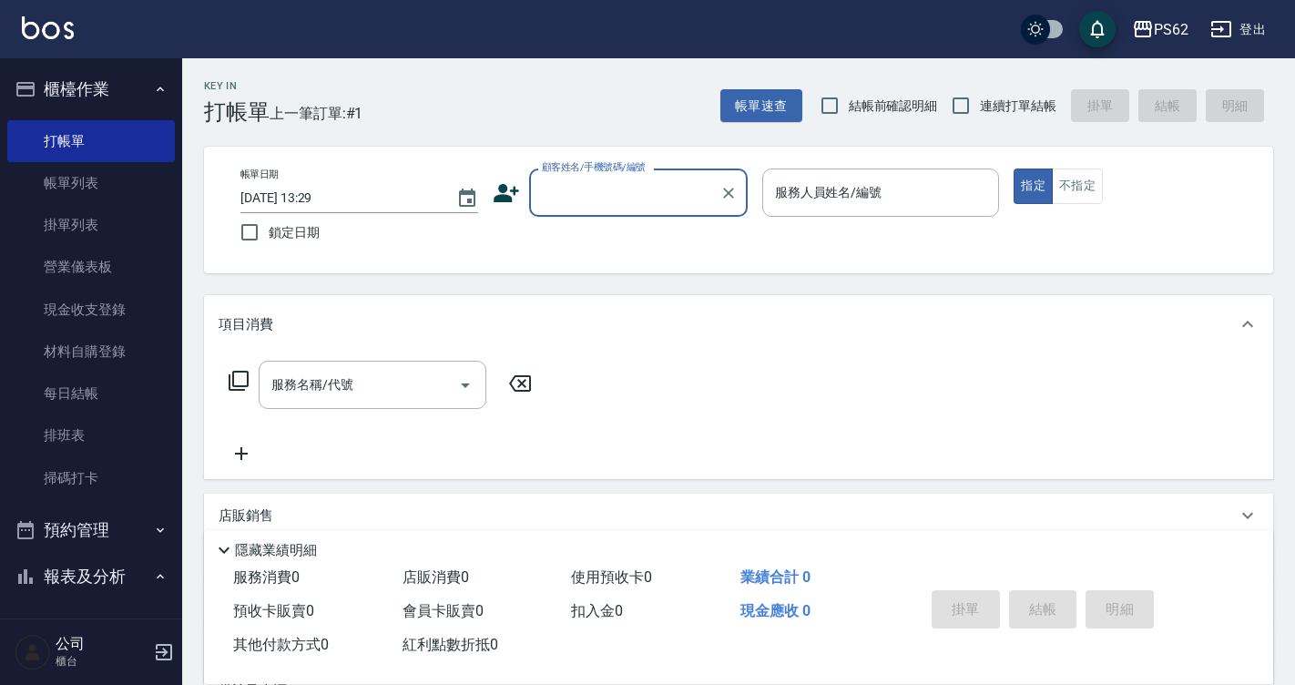
paste input "0979304309"
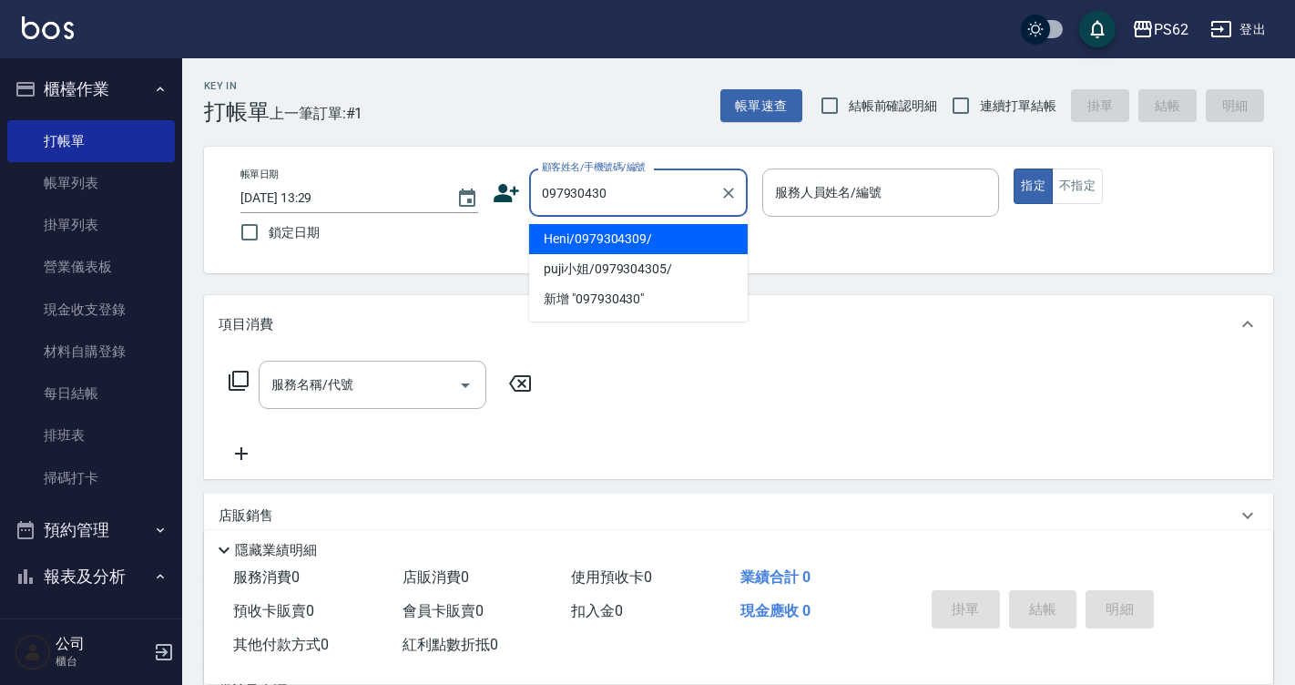
type input "Heni/0979304309/"
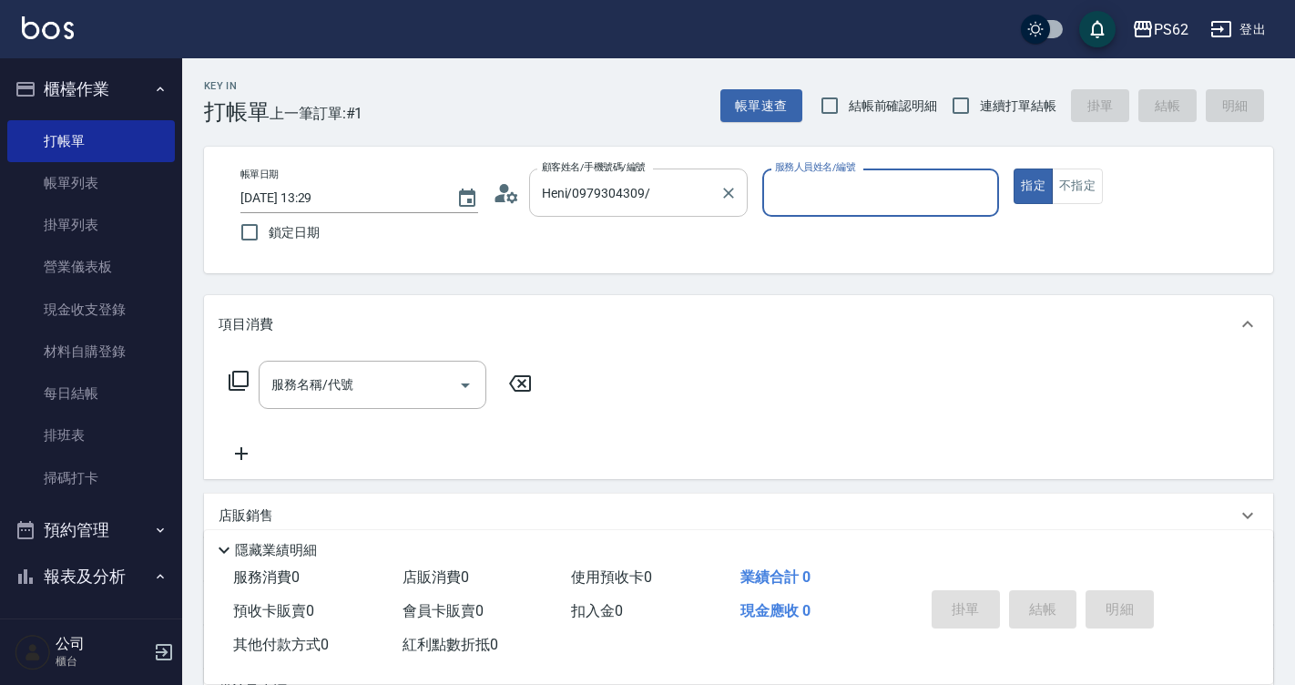
type input "[PERSON_NAME]-2"
click at [1014, 168] on button "指定" at bounding box center [1033, 186] width 39 height 36
type button "true"
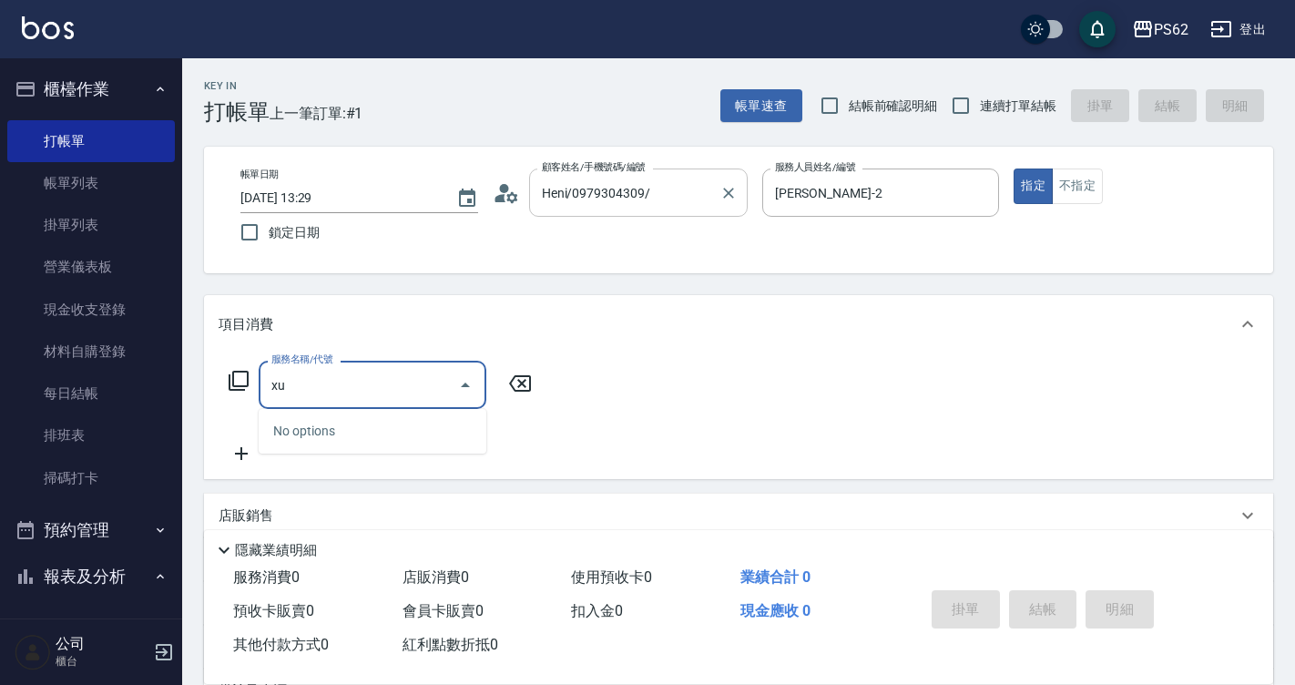
type input "x"
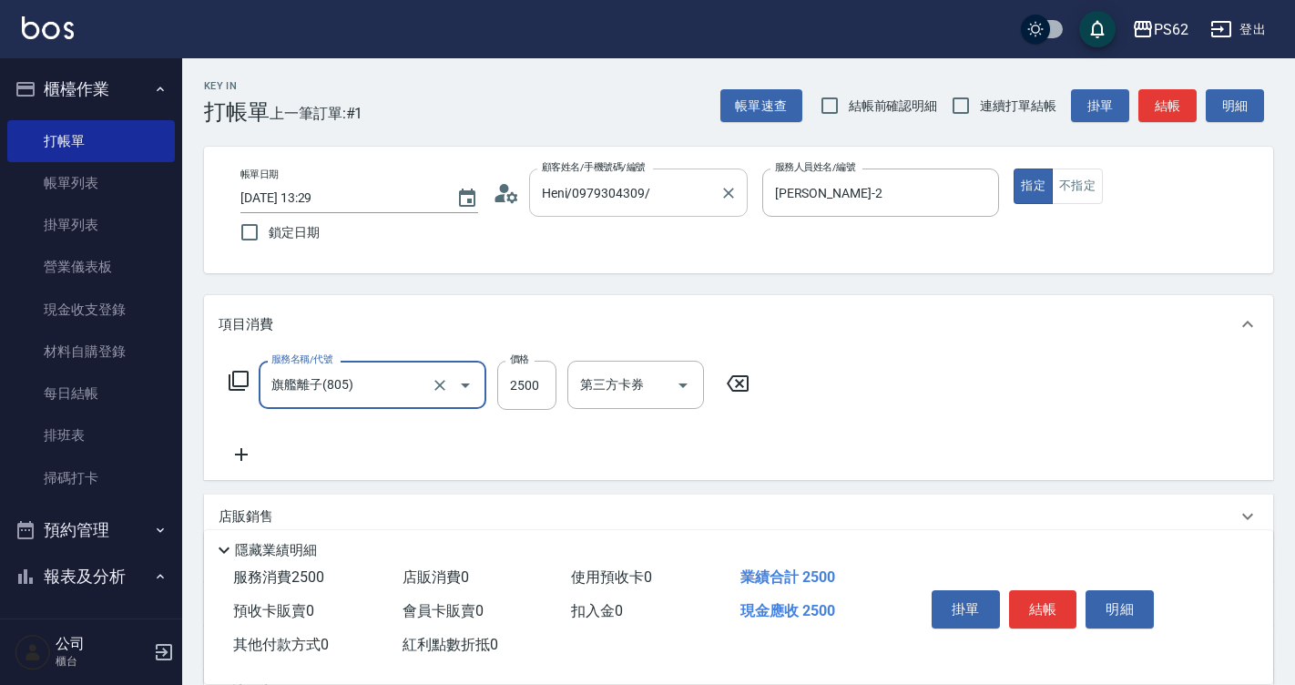
type input "旗艦離子(805)"
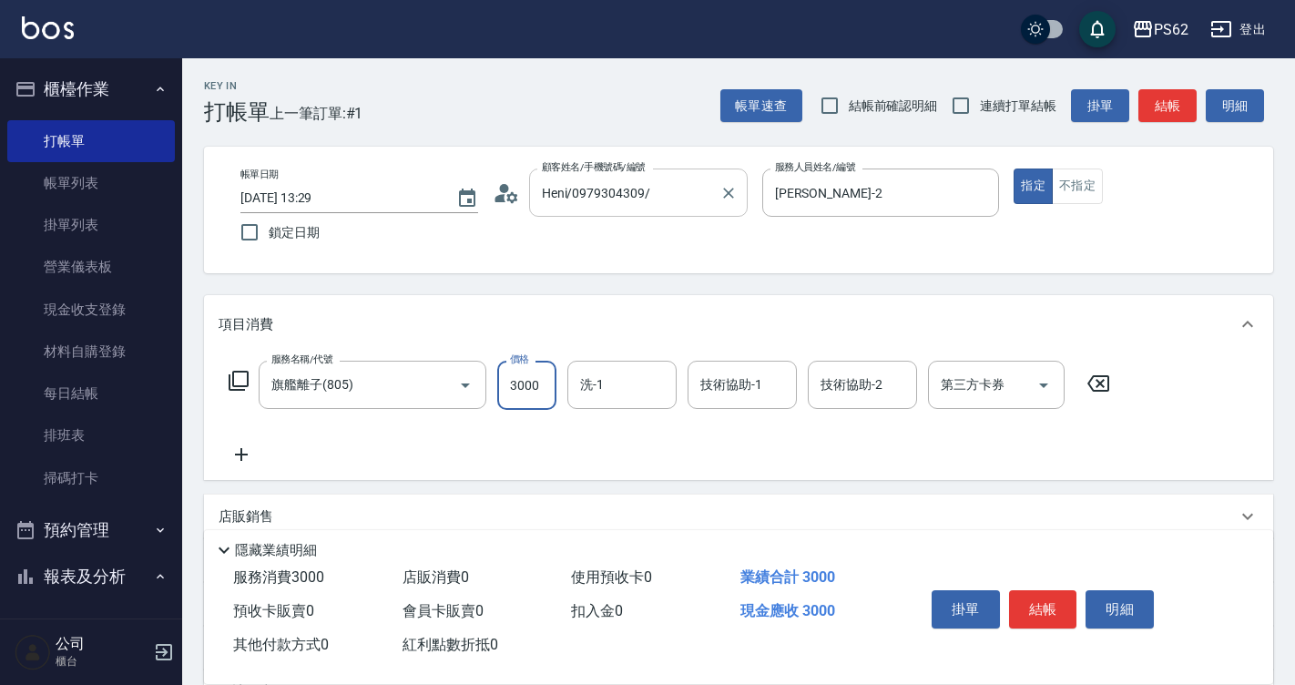
type input "3000"
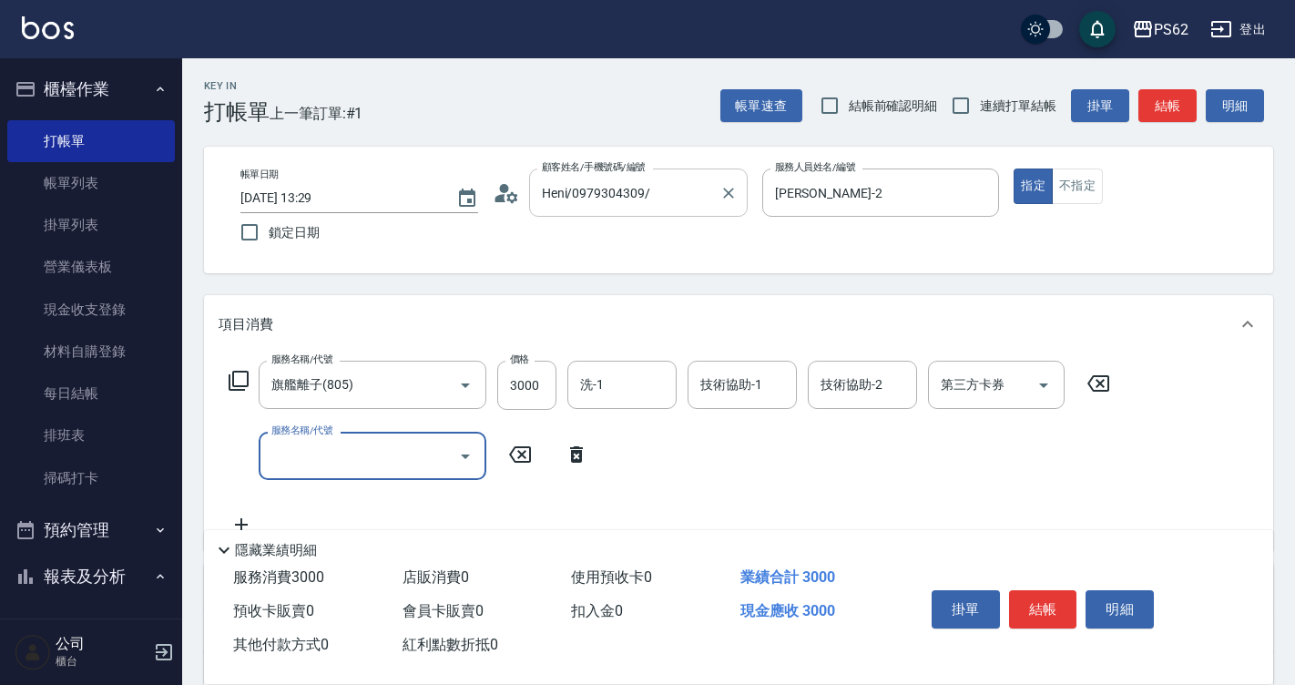
type input "ㄐ"
type input "腰(405)"
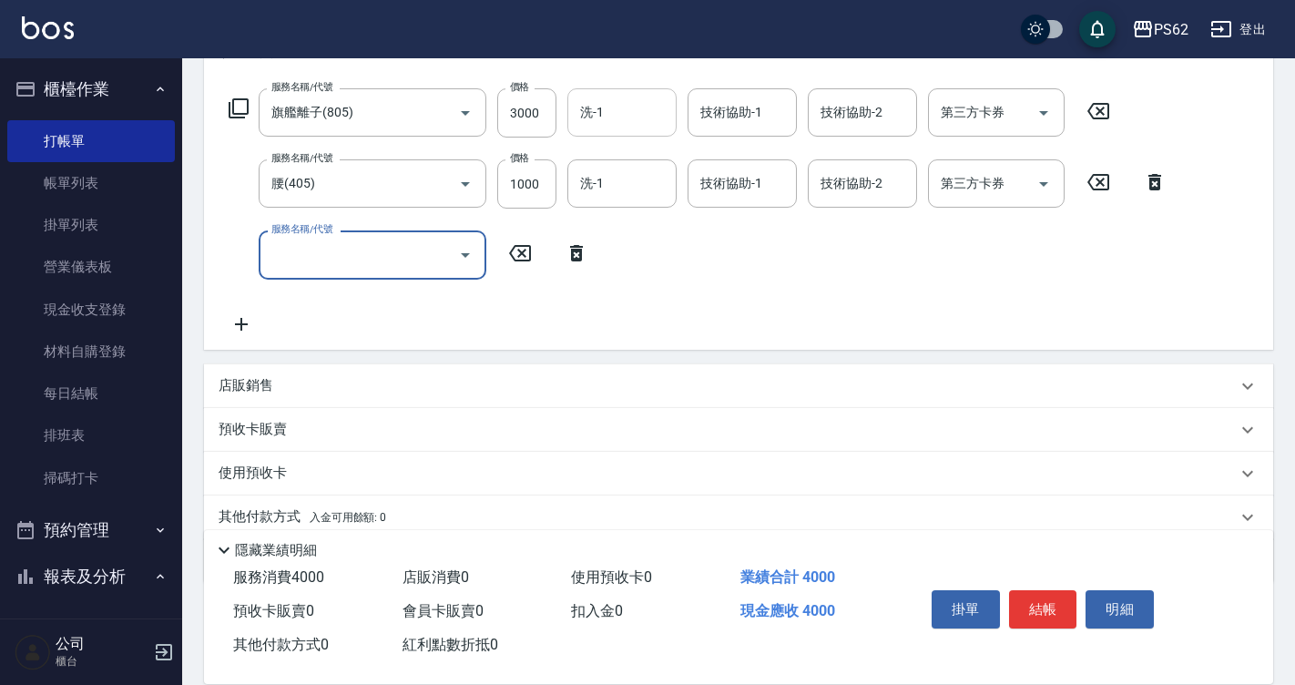
scroll to position [273, 0]
type input "去角質(555)"
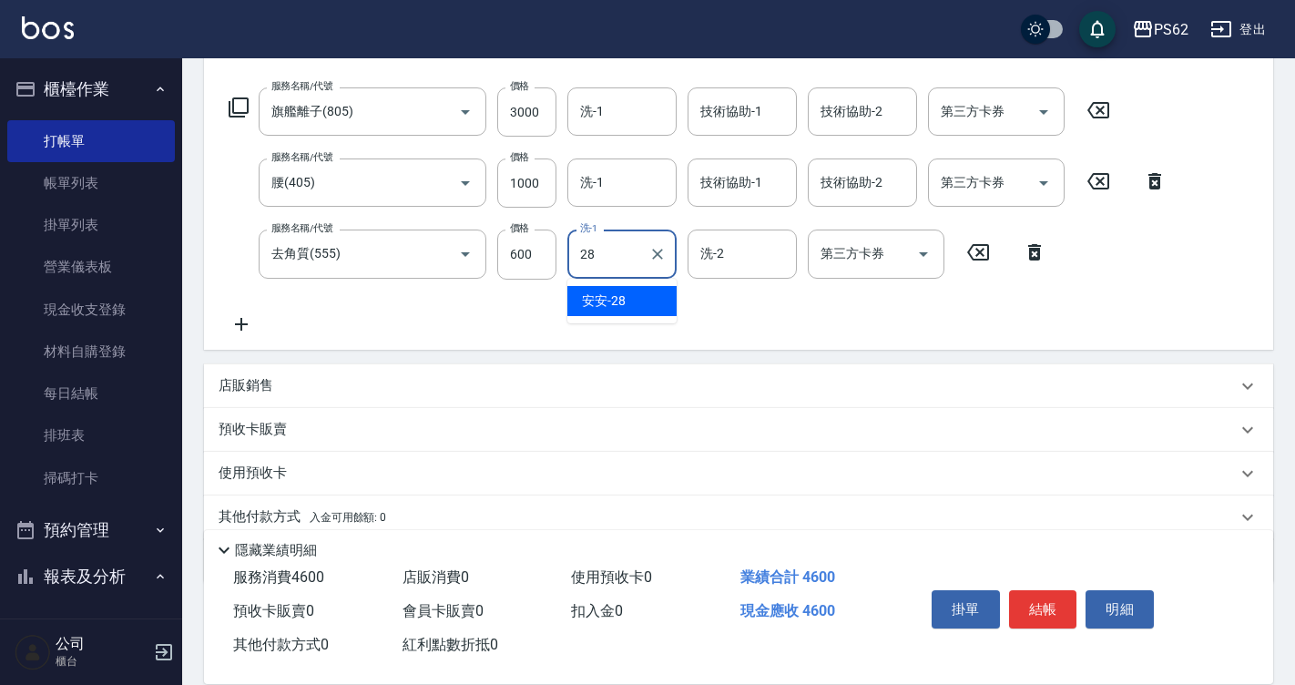
type input "安安-28"
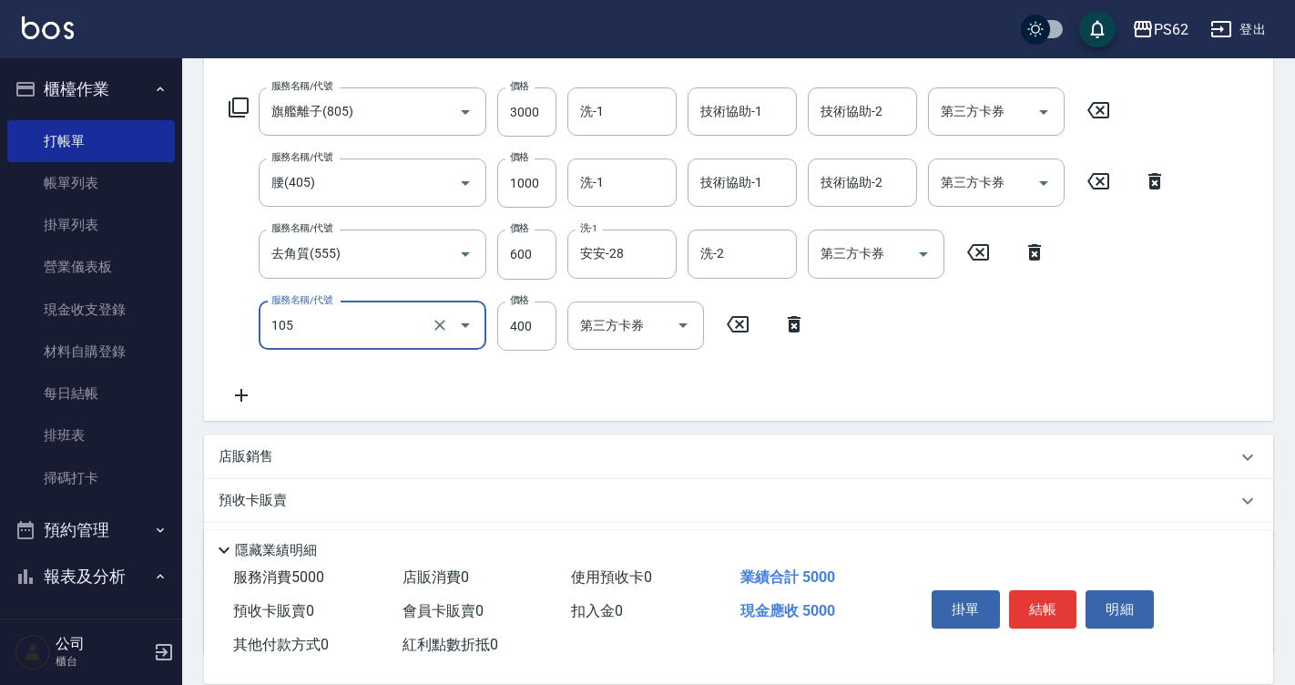
type input "A級單剪400(105)"
click at [710, 403] on div "服務名稱/代號 旗艦離子(805) 服務名稱/代號 價格 3000 價格 洗-1 洗-1 技術協助-1 技術協助-1 技術協助-2 技術協助-2 第三方卡券 …" at bounding box center [698, 246] width 959 height 319
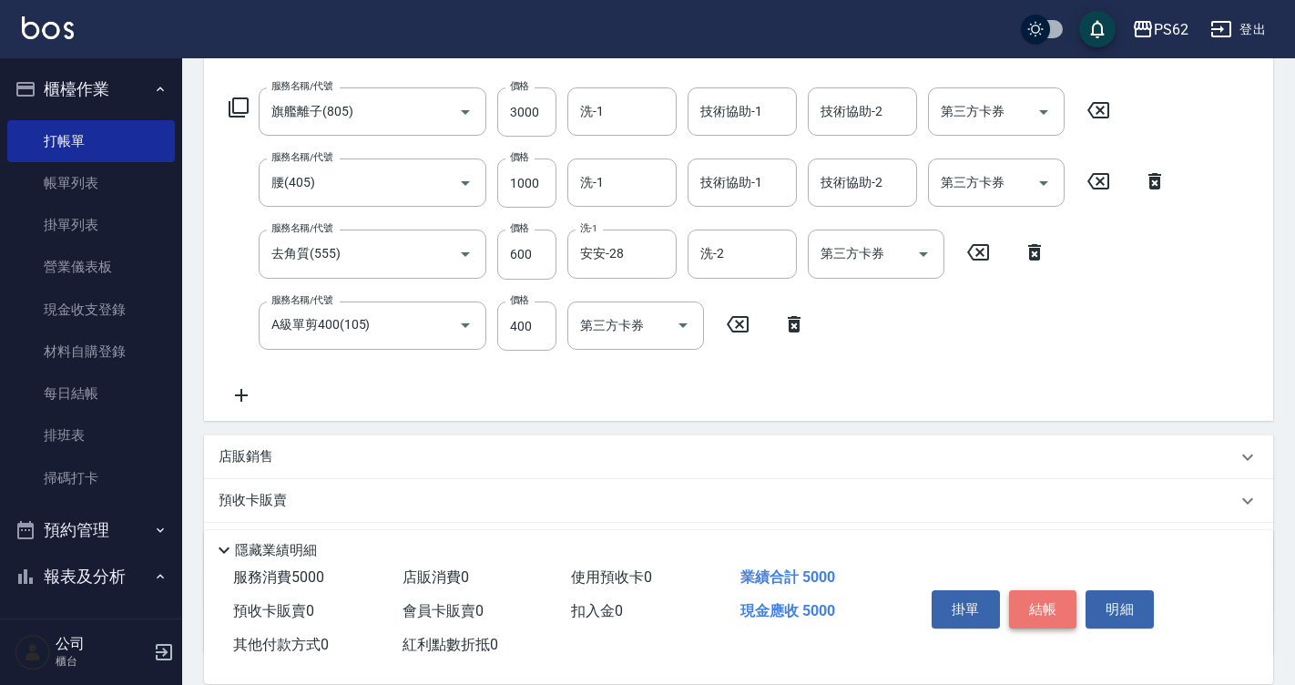
click at [1054, 591] on button "結帳" at bounding box center [1043, 609] width 68 height 38
